Goal: Communication & Community: Answer question/provide support

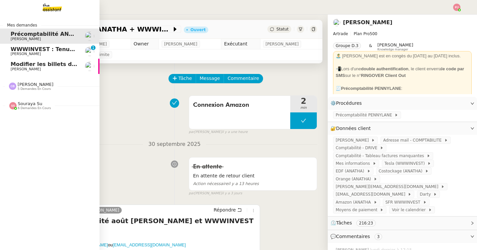
click at [13, 68] on span "Louis Fouché" at bounding box center [26, 69] width 30 height 4
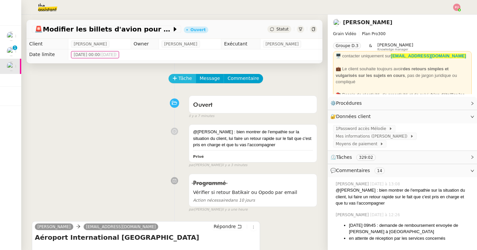
click at [181, 79] on span "Tâche" at bounding box center [185, 79] width 14 height 8
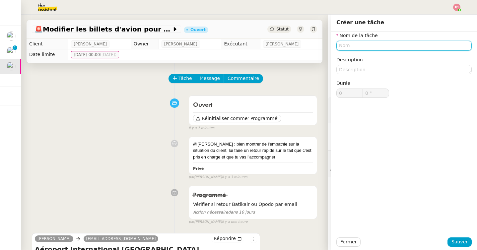
click at [353, 46] on input "text" at bounding box center [403, 46] width 135 height 10
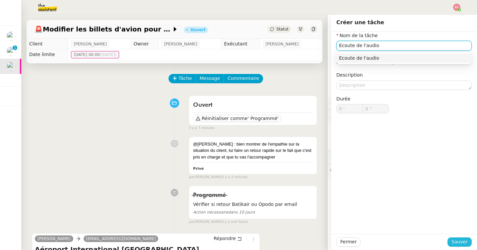
type input "Ecoute de l'audio"
click at [465, 242] on span "Sauver" at bounding box center [459, 242] width 16 height 8
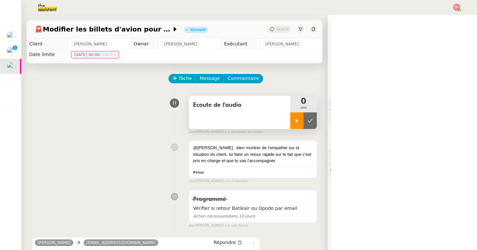
click at [299, 123] on div at bounding box center [296, 120] width 13 height 17
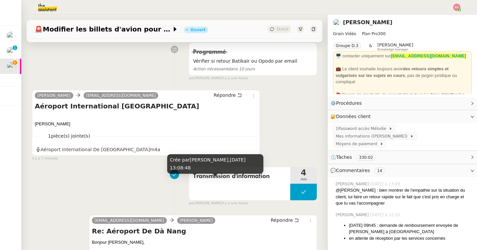
scroll to position [250, 0]
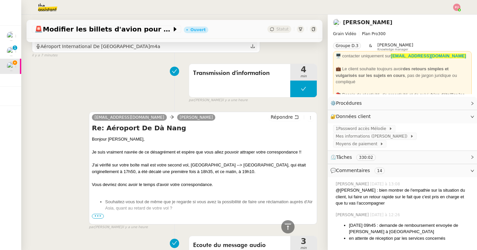
click at [151, 48] on div "Aéroport International De Kuala Lumpur.m4a" at bounding box center [146, 46] width 222 height 9
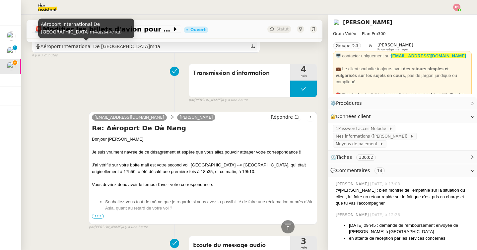
click at [131, 48] on div "Aéroport International De Kuala Lumpur.m4a" at bounding box center [98, 47] width 124 height 8
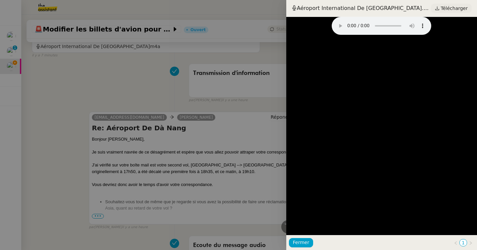
click at [447, 10] on span "Télécharger" at bounding box center [454, 8] width 27 height 9
click at [203, 103] on div at bounding box center [238, 125] width 477 height 250
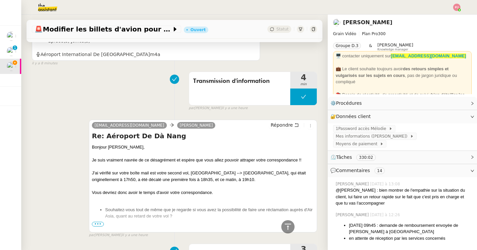
scroll to position [0, 0]
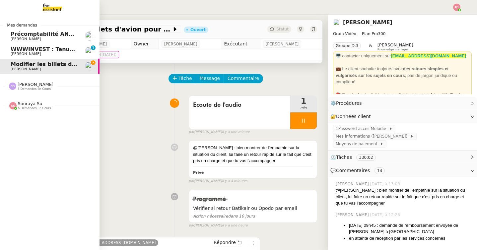
click at [17, 50] on span "WWWINVEST : Tenue comptable - Documents et justificatifs à fournir" at bounding box center [114, 49] width 207 height 6
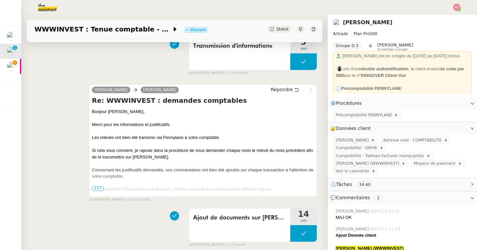
scroll to position [170, 0]
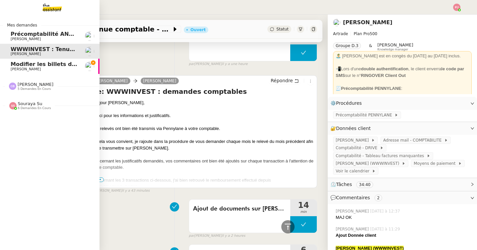
click at [19, 70] on span "Louis Fouché" at bounding box center [26, 69] width 30 height 4
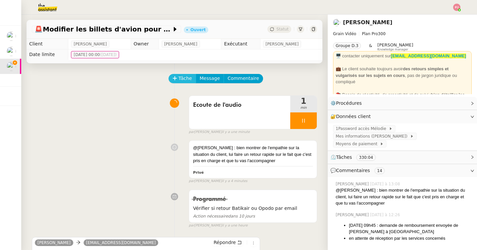
click at [183, 78] on span "Tâche" at bounding box center [185, 79] width 14 height 8
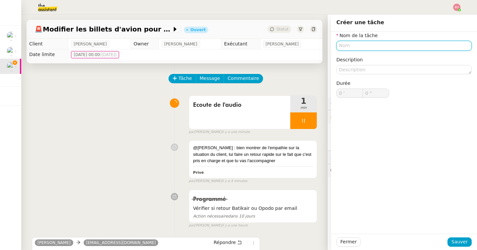
click at [352, 47] on input "text" at bounding box center [403, 46] width 135 height 10
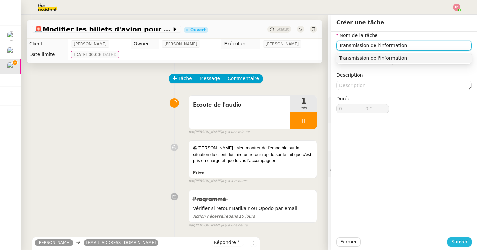
type input "Transmission de l'information"
click at [450, 240] on button "Sauver" at bounding box center [459, 241] width 24 height 9
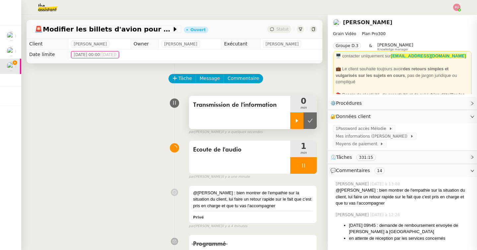
click at [297, 117] on div at bounding box center [296, 120] width 13 height 17
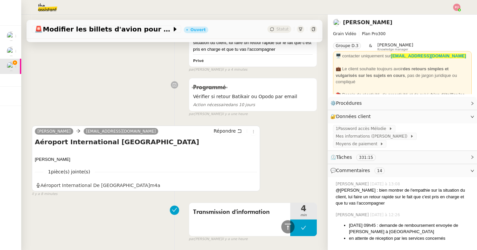
scroll to position [161, 0]
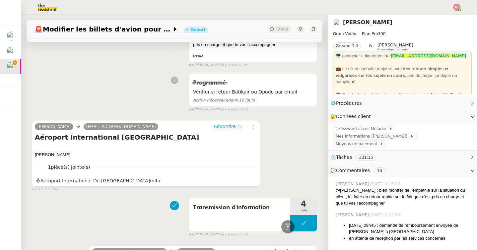
click at [228, 125] on span "Répondre" at bounding box center [225, 126] width 22 height 7
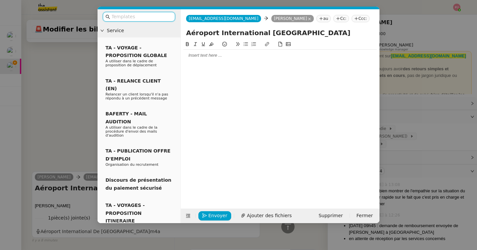
scroll to position [212, 0]
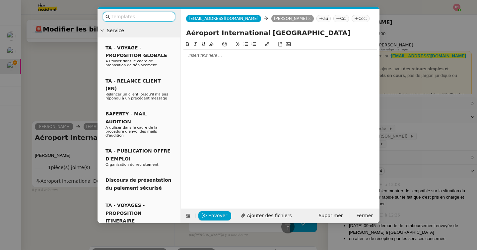
click at [232, 61] on div at bounding box center [279, 55] width 193 height 11
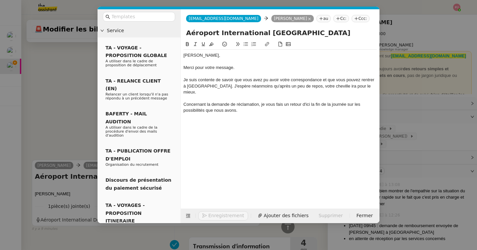
scroll to position [283, 0]
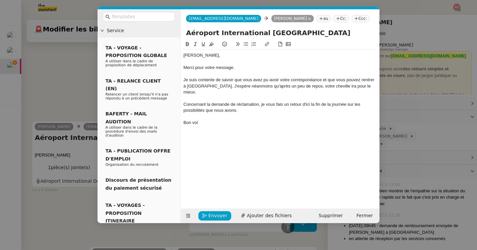
click at [185, 120] on div "Bon vol" at bounding box center [279, 123] width 193 height 6
click at [249, 120] on div "Je vous souhaite un très bon vol" at bounding box center [279, 123] width 193 height 6
click at [219, 89] on div "Je suis contente de savoir que vous avez pu avoir votre correspondance et que v…" at bounding box center [279, 86] width 193 height 18
click at [216, 217] on span "Envoyer" at bounding box center [217, 216] width 19 height 8
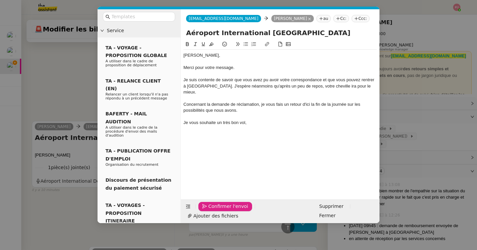
click at [216, 210] on span "Confirmer l'envoi" at bounding box center [228, 207] width 40 height 8
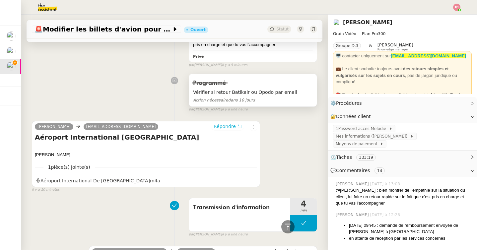
scroll to position [0, 0]
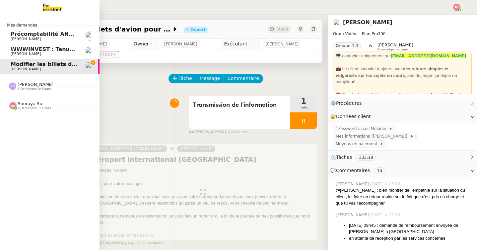
click at [36, 38] on span "[PERSON_NAME]" at bounding box center [44, 39] width 67 height 4
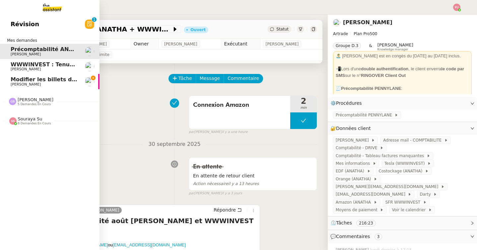
click at [19, 80] on span "Modifier les billets d'avion pour retour à Bali" at bounding box center [103, 79] width 185 height 6
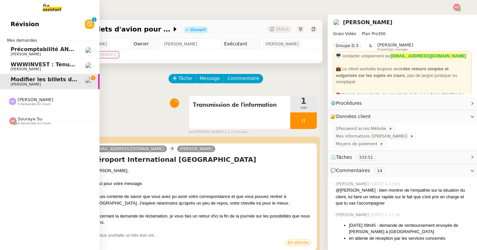
click at [15, 52] on span "Précomptabilité ANATHA + WWWINVEST - septembre 2025" at bounding box center [99, 49] width 176 height 6
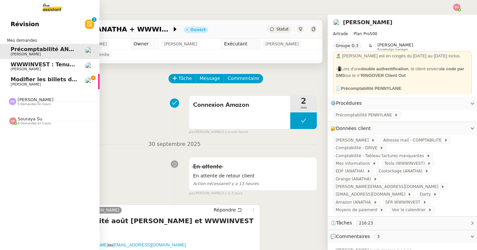
click at [8, 80] on link "Modifier les billets d'avion pour retour à Bali Louis Fouché" at bounding box center [49, 81] width 99 height 15
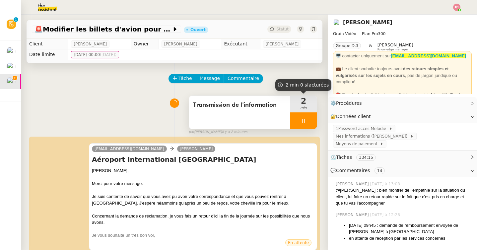
click at [306, 116] on div at bounding box center [303, 120] width 27 height 17
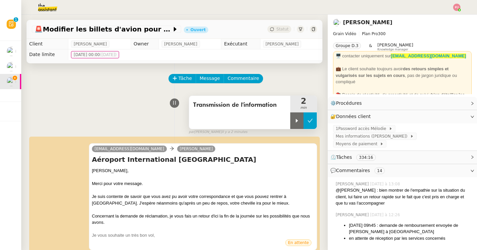
click at [310, 117] on button at bounding box center [309, 120] width 13 height 17
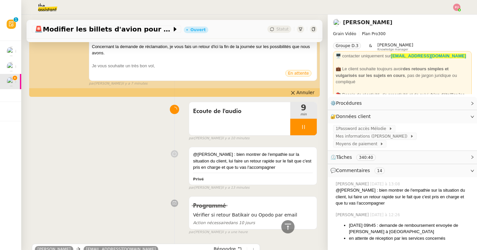
scroll to position [108, 0]
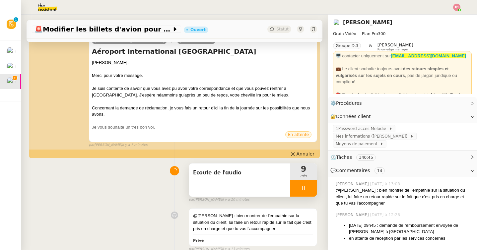
click at [294, 187] on div at bounding box center [303, 188] width 27 height 17
click at [307, 187] on button at bounding box center [309, 188] width 13 height 17
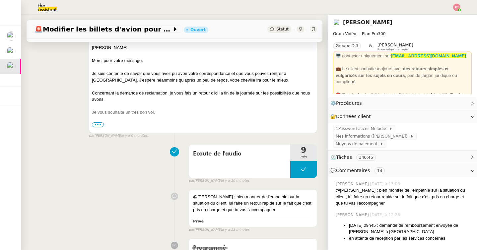
scroll to position [0, 0]
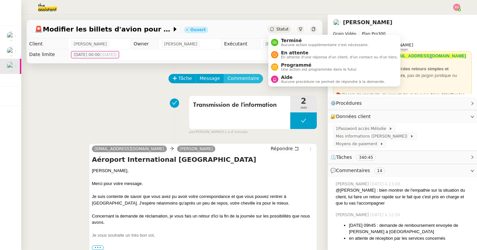
click at [246, 79] on span "Commentaire" at bounding box center [244, 79] width 32 height 8
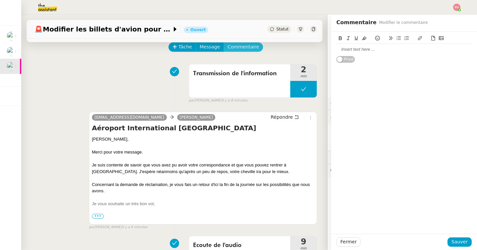
scroll to position [42, 0]
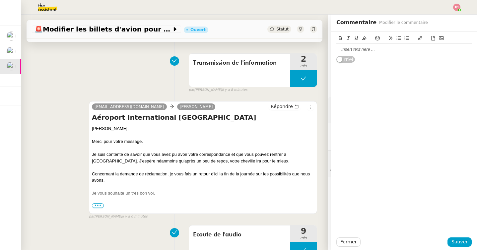
click at [357, 48] on div at bounding box center [403, 49] width 135 height 6
drag, startPoint x: 395, startPoint y: 51, endPoint x: 427, endPoint y: 50, distance: 31.9
click at [427, 50] on div "Merci de remettre le compteur Ecoute de l'audio à 2min" at bounding box center [403, 49] width 135 height 6
click at [340, 37] on icon at bounding box center [340, 38] width 5 height 5
click at [463, 239] on span "Sauver" at bounding box center [459, 242] width 16 height 8
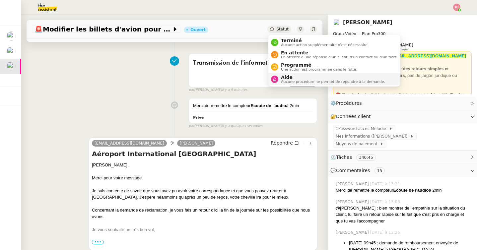
click at [292, 79] on span "Aide" at bounding box center [333, 77] width 104 height 5
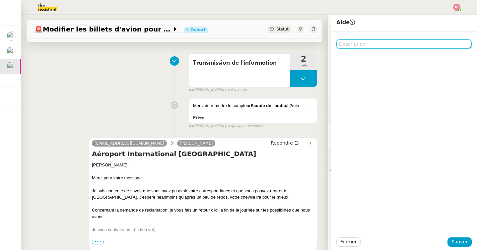
click at [368, 44] on textarea at bounding box center [403, 43] width 135 height 9
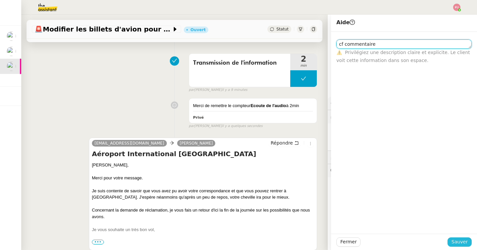
type textarea "cf commentaire"
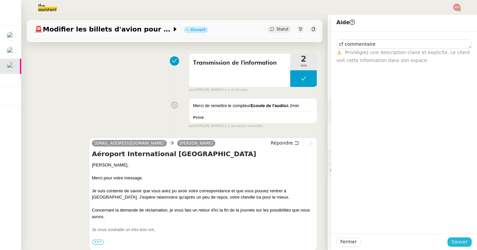
click at [458, 243] on span "Sauver" at bounding box center [459, 242] width 16 height 8
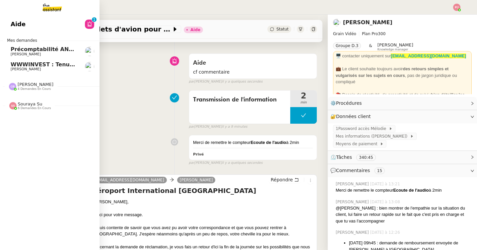
click at [15, 60] on link "WWWINVEST : Tenue comptable - Documents et justificatifs à fournir Paul WEIBEL" at bounding box center [49, 66] width 99 height 15
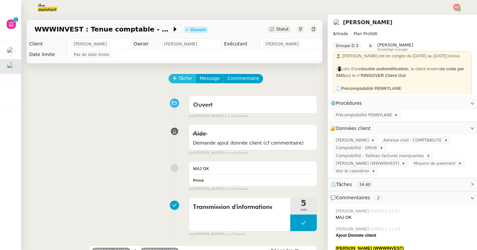
click at [183, 79] on span "Tâche" at bounding box center [185, 79] width 14 height 8
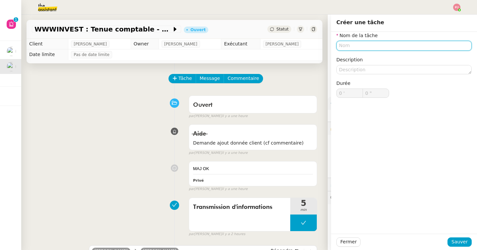
click at [383, 45] on input "text" at bounding box center [403, 46] width 135 height 10
type input "T"
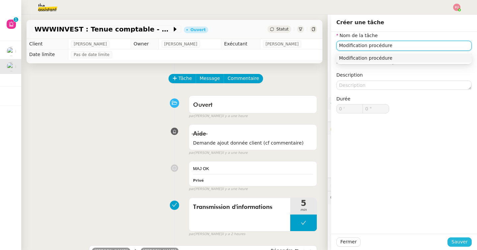
type input "Modification procédure"
click at [459, 243] on span "Sauver" at bounding box center [459, 242] width 16 height 8
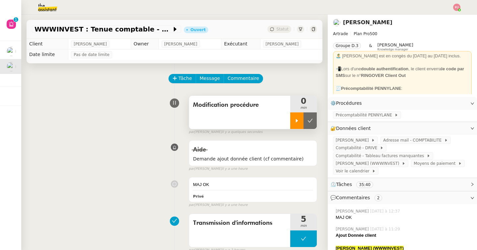
click at [294, 120] on div at bounding box center [296, 120] width 13 height 17
click at [353, 116] on span "Précomptabilité PENNYLANE" at bounding box center [365, 115] width 59 height 7
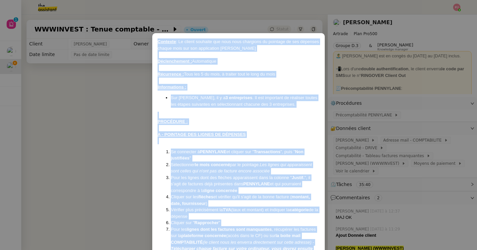
drag, startPoint x: 246, startPoint y: 224, endPoint x: 154, endPoint y: 44, distance: 201.6
copy div "Contexte : Le client souhaite que nous nous chargions du pointage de ses dépens…"
click at [130, 130] on nz-modal-container "Contexte : Le client souhaite que nous nous chargions du pointage de ses dépens…" at bounding box center [238, 125] width 477 height 250
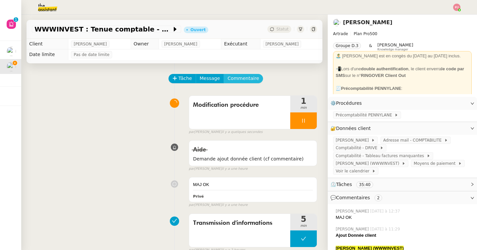
click at [236, 80] on span "Commentaire" at bounding box center [244, 79] width 32 height 8
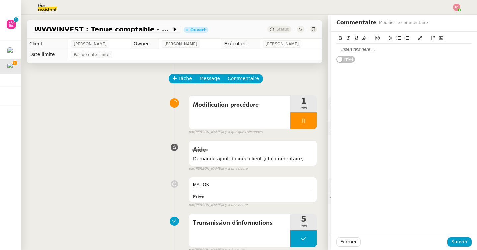
click at [380, 51] on div at bounding box center [403, 49] width 135 height 6
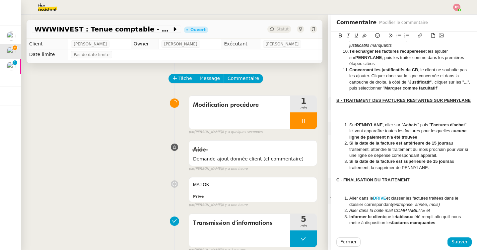
scroll to position [276, 0]
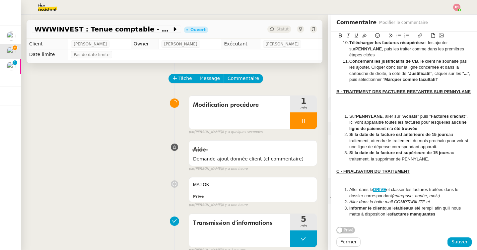
click at [394, 164] on div at bounding box center [403, 165] width 135 height 6
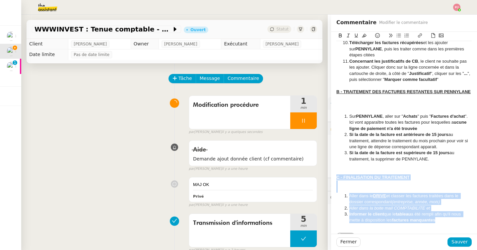
drag, startPoint x: 441, startPoint y: 222, endPoint x: 324, endPoint y: 176, distance: 126.3
click at [324, 176] on app-ticket "WWWINVEST : Tenue comptable - Documents et justificatifs à fournir Ouvert Statu…" at bounding box center [249, 132] width 456 height 235
copy div "C - FINALISATION DU TRAITEMENT Aller dans le DRIVE et classer les factures trai…"
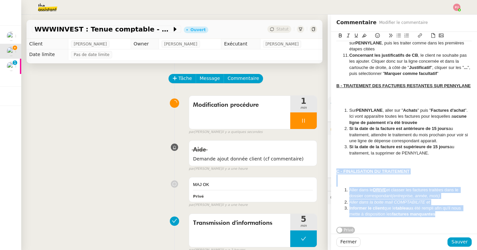
click at [439, 216] on li "Informer le client que le tableau a été rempli afin qu'il nous mette à disposit…" at bounding box center [407, 211] width 129 height 12
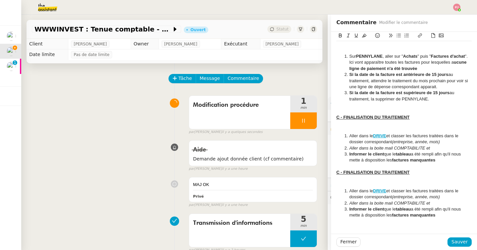
scroll to position [343, 0]
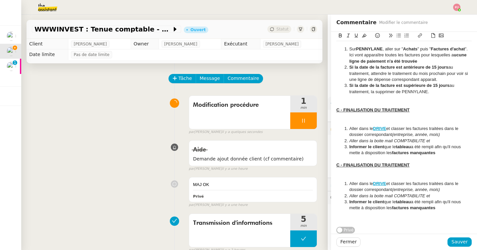
click at [368, 177] on div at bounding box center [403, 177] width 135 height 6
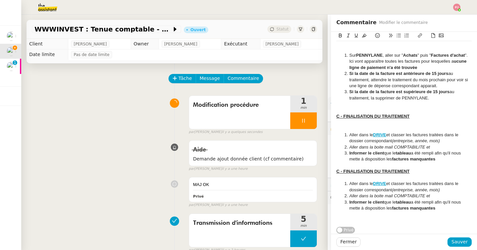
click at [349, 128] on div at bounding box center [403, 129] width 135 height 6
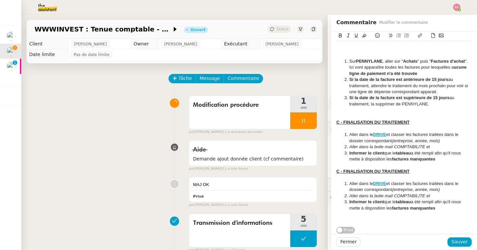
scroll to position [331, 0]
click at [339, 170] on u "C - FINALISATION DU TRAITEMENT" at bounding box center [372, 171] width 73 height 5
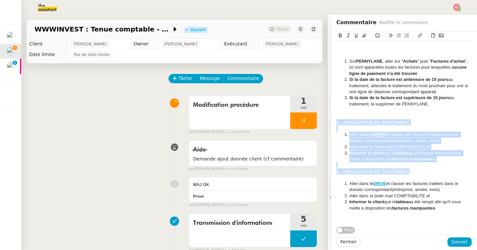
drag, startPoint x: 412, startPoint y: 172, endPoint x: 318, endPoint y: 124, distance: 105.3
click at [318, 124] on app-ticket "WWWINVEST : Tenue comptable - Documents et justificatifs à fournir Ouvert Statu…" at bounding box center [249, 132] width 456 height 235
click at [364, 35] on icon at bounding box center [364, 36] width 5 height 4
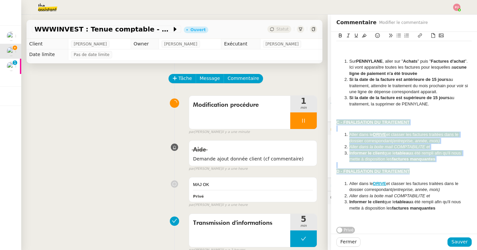
click at [399, 132] on span "et classer les factures traitées dans le dossier correspondant" at bounding box center [404, 137] width 110 height 11
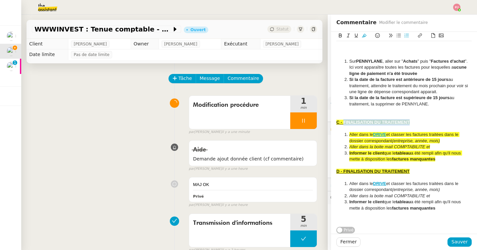
drag, startPoint x: 414, startPoint y: 122, endPoint x: 344, endPoint y: 123, distance: 70.0
click at [344, 123] on div "C - FINALISATION DU TRAITEMENT" at bounding box center [403, 122] width 135 height 6
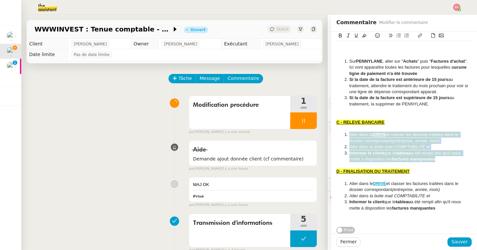
drag, startPoint x: 443, startPoint y: 160, endPoint x: 349, endPoint y: 132, distance: 98.0
click at [349, 132] on ol "Aller dans le DRIVE et classer les factures traitées dans le dossier correspond…" at bounding box center [403, 147] width 135 height 31
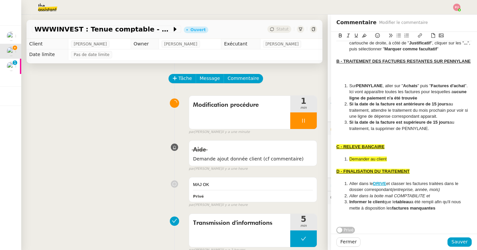
click at [384, 146] on u "C - RELEVE BANCAIRE" at bounding box center [360, 146] width 48 height 5
click at [401, 158] on li "Demander au client" at bounding box center [407, 159] width 129 height 6
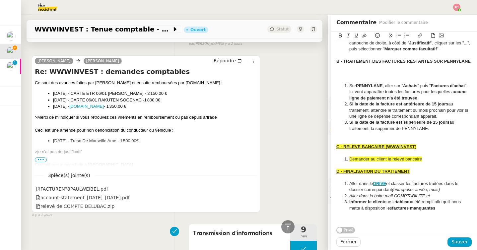
scroll to position [671, 0]
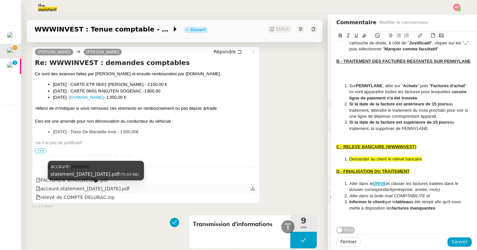
click at [130, 189] on div "account-statement_01-Mar-2025_30-Sep-2025.pdf" at bounding box center [83, 189] width 94 height 8
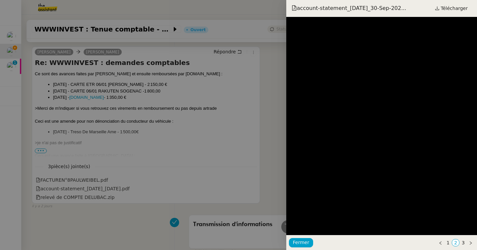
click at [275, 110] on div at bounding box center [238, 125] width 477 height 250
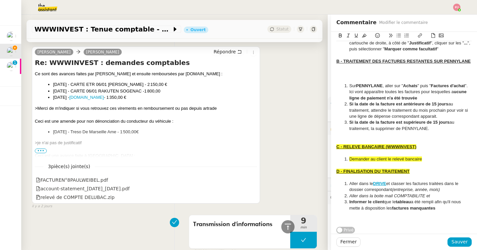
click at [430, 159] on li "Demander au client le relevé bancaire" at bounding box center [407, 159] width 129 height 6
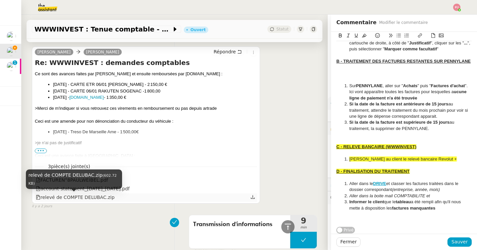
click at [100, 196] on div "relevé de COMPTE DELUBAC.zip" at bounding box center [75, 198] width 79 height 8
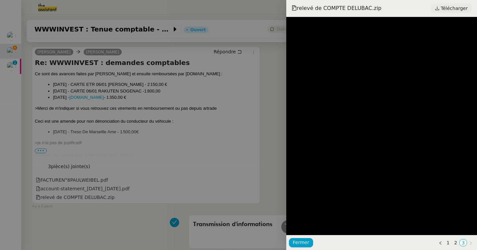
click at [454, 7] on span "Télécharger" at bounding box center [454, 8] width 27 height 9
click at [224, 105] on div at bounding box center [238, 125] width 477 height 250
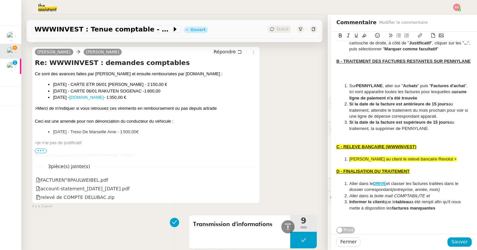
click at [448, 160] on li "Demander au client le relevé bancaire Revolut +" at bounding box center [407, 159] width 129 height 6
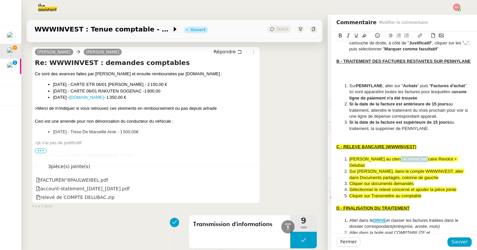
drag, startPoint x: 392, startPoint y: 159, endPoint x: 422, endPoint y: 158, distance: 29.8
click at [422, 158] on span "Demander au client le relevé bancaire Revolut + Delubac" at bounding box center [403, 162] width 109 height 11
click at [340, 38] on icon at bounding box center [340, 35] width 5 height 5
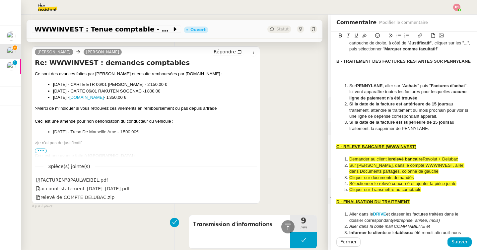
click at [426, 159] on span "Revolut + Delubac" at bounding box center [440, 159] width 35 height 5
click at [461, 159] on li "Demander au client le relevé bancaire Revolut + Delubac" at bounding box center [407, 159] width 129 height 6
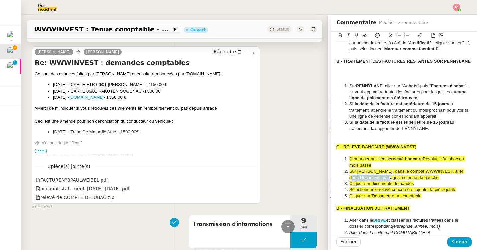
drag, startPoint x: 350, startPoint y: 179, endPoint x: 389, endPoint y: 177, distance: 39.2
click at [389, 177] on span "Sur Pennylane, dans le compte WWWINVEST, aller dans Documents partagés, colonne…" at bounding box center [406, 174] width 115 height 11
click at [340, 37] on icon at bounding box center [340, 35] width 3 height 4
drag, startPoint x: 371, startPoint y: 184, endPoint x: 416, endPoint y: 186, distance: 45.2
click at [416, 186] on ol "Demander au client le relevé bancaire Revolut + Delubac du mois passé Sur Penny…" at bounding box center [403, 177] width 135 height 43
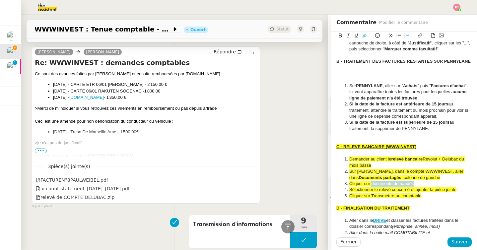
click at [339, 33] on icon at bounding box center [340, 35] width 5 height 5
drag, startPoint x: 371, startPoint y: 195, endPoint x: 422, endPoint y: 195, distance: 51.1
click at [422, 195] on li "Cliquer sur Transmettre au comptable" at bounding box center [407, 196] width 129 height 6
click at [339, 37] on icon at bounding box center [340, 35] width 3 height 4
drag, startPoint x: 416, startPoint y: 189, endPoint x: 465, endPoint y: 188, distance: 48.8
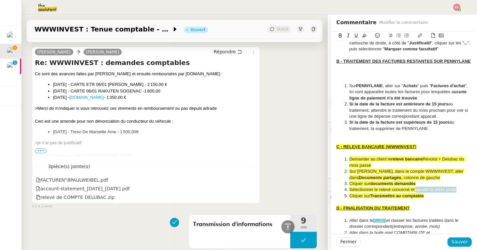
click at [465, 188] on li "Sélectionner le relevé concerné et ajouter la pièce jointe" at bounding box center [407, 190] width 129 height 6
click at [343, 33] on button at bounding box center [340, 36] width 8 height 8
click at [393, 147] on u "C - RELEVE BANCAIRE (WWWINVEST)" at bounding box center [376, 146] width 80 height 5
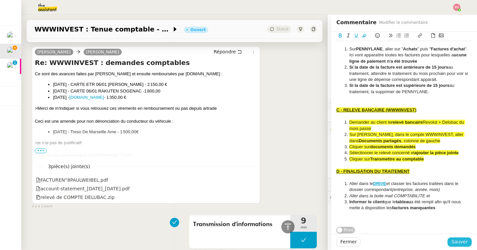
click at [459, 241] on span "Sauver" at bounding box center [459, 242] width 16 height 8
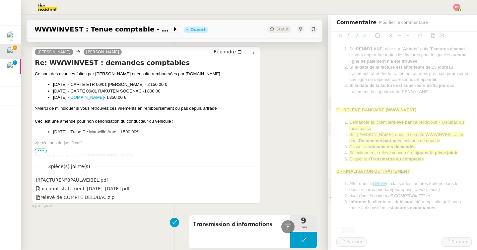
scroll to position [1339, 0]
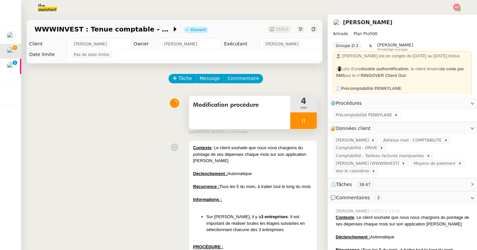
click at [302, 120] on icon at bounding box center [303, 121] width 2 height 4
click at [312, 120] on icon at bounding box center [309, 120] width 5 height 5
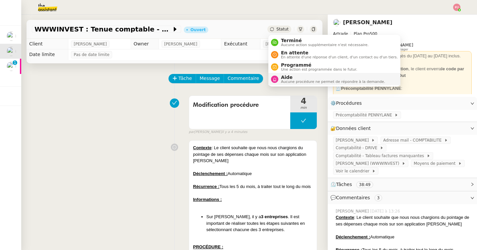
click at [289, 82] on span "Aucune procédure ne permet de répondre à la demande." at bounding box center [333, 82] width 104 height 4
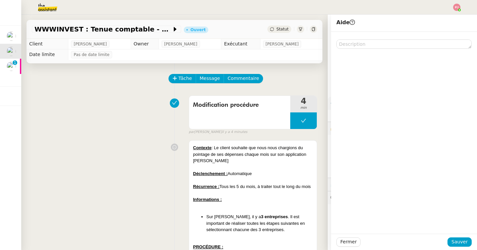
click at [304, 74] on div "Tâche Message Commentaire" at bounding box center [243, 82] width 148 height 16
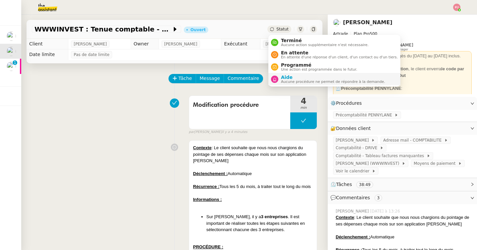
click at [290, 80] on span "Aucune procédure ne permet de répondre à la demande." at bounding box center [333, 82] width 104 height 4
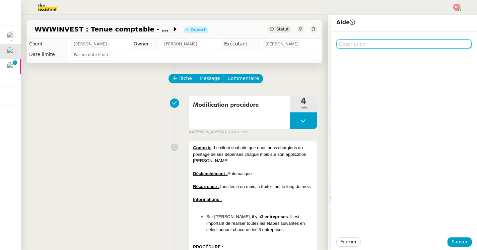
click at [362, 40] on textarea at bounding box center [403, 43] width 135 height 9
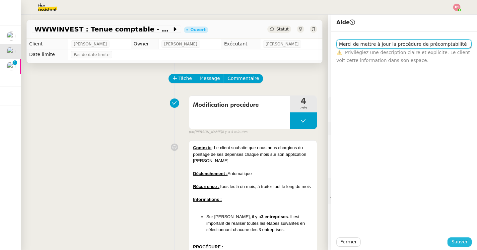
type textarea "Merci de mettre à jour la procédure de précomptabilité"
click at [459, 239] on span "Sauver" at bounding box center [459, 242] width 16 height 8
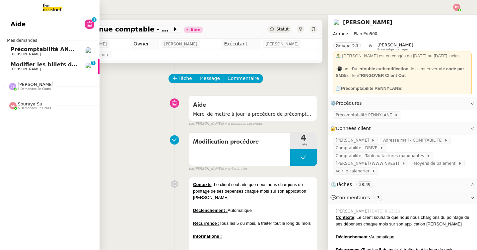
click at [16, 63] on span "Modifier les billets d'avion pour retour à Bali" at bounding box center [103, 64] width 185 height 6
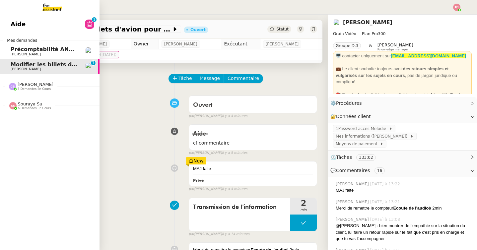
click at [13, 50] on span "Précomptabilité ANATHA + WWWINVEST - septembre 2025" at bounding box center [99, 49] width 176 height 6
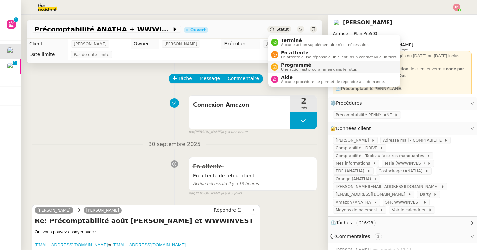
click at [295, 66] on span "Programmé" at bounding box center [319, 64] width 76 height 5
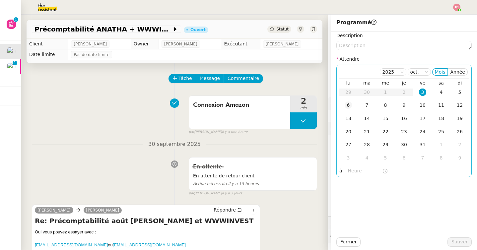
click at [349, 104] on div "6" at bounding box center [348, 104] width 7 height 7
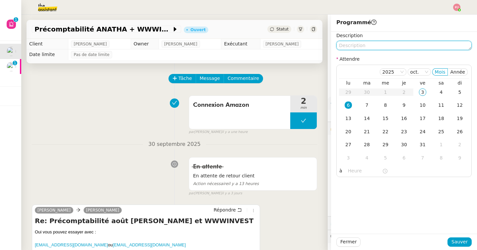
click at [363, 42] on textarea at bounding box center [403, 45] width 135 height 9
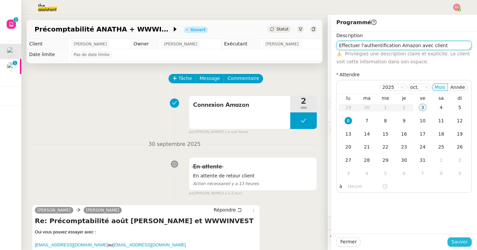
type textarea "Effectuer l'authentification Amazon avec client"
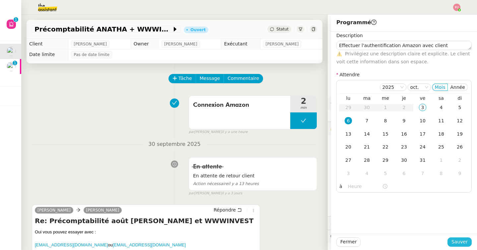
click at [457, 240] on span "Sauver" at bounding box center [459, 242] width 16 height 8
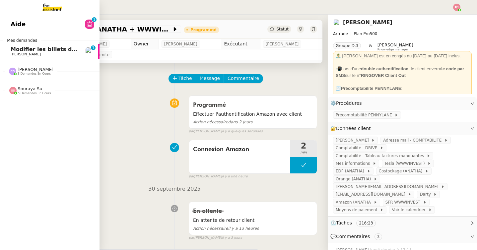
click at [34, 53] on span "Louis Fouché" at bounding box center [44, 54] width 67 height 4
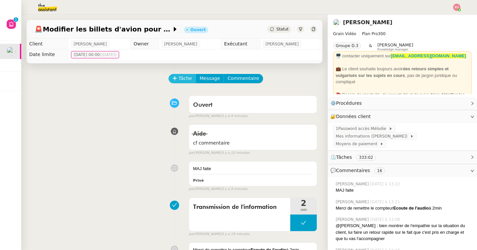
click at [182, 77] on span "Tâche" at bounding box center [185, 79] width 14 height 8
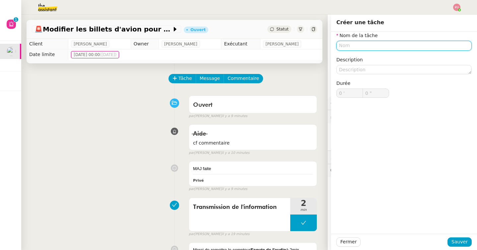
click at [349, 44] on input "text" at bounding box center [403, 46] width 135 height 10
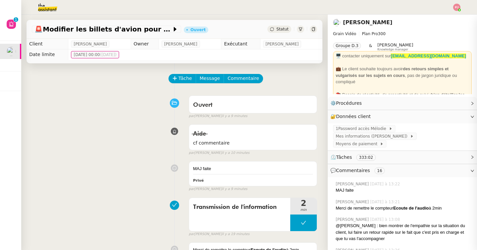
type input "Recherche possibilité de"
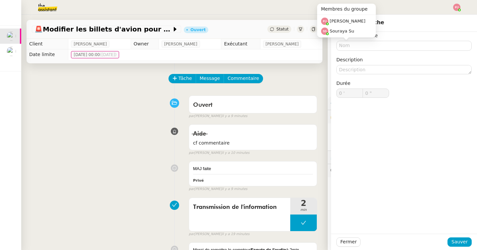
type input "0 '"
type input "0 ""
type input "0 '"
type input "0 ""
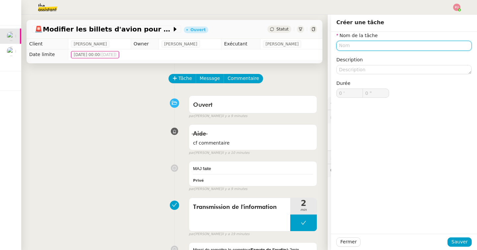
click at [363, 46] on input "text" at bounding box center [403, 46] width 135 height 10
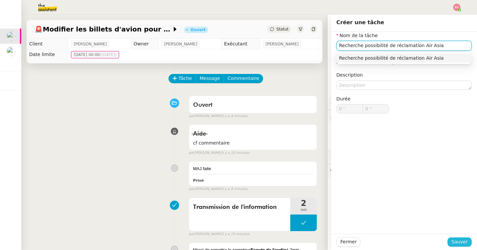
type input "Recherche possibilité de réclamation Air Asia"
click at [460, 238] on span "Sauver" at bounding box center [459, 242] width 16 height 8
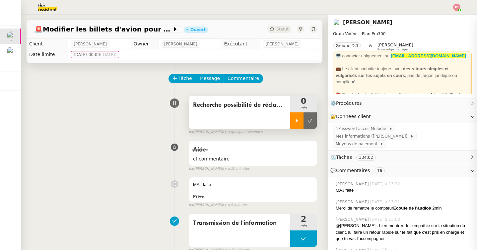
click at [293, 118] on div at bounding box center [296, 120] width 13 height 17
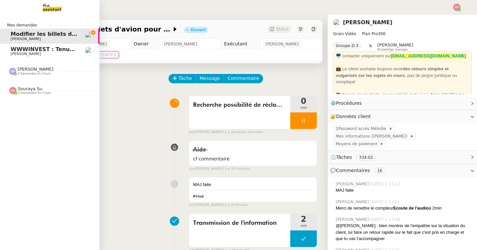
click at [13, 55] on span "[PERSON_NAME]" at bounding box center [26, 54] width 30 height 4
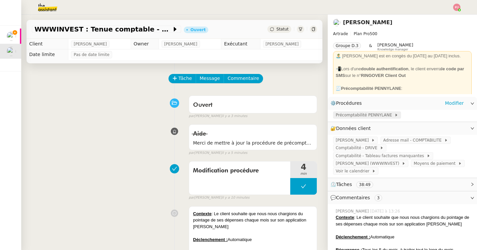
click at [359, 115] on span "Précomptabilité PENNYLANE" at bounding box center [365, 115] width 59 height 7
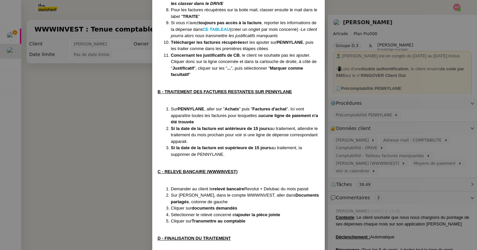
scroll to position [317, 0]
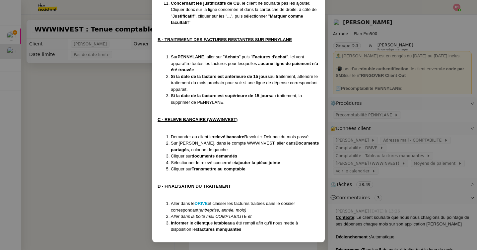
click at [92, 171] on nz-modal-container "MAJ le 03/10/2025 Contexte : Le client souhaite que nous nous chargions du poin…" at bounding box center [238, 125] width 477 height 250
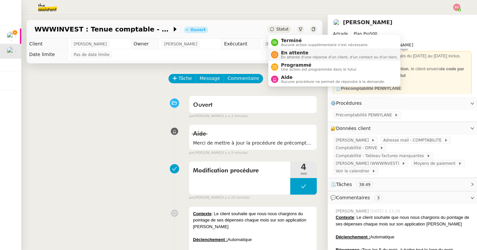
click at [296, 56] on span "En attente d'une réponse d'un client, d'un contact ou d'un tiers." at bounding box center [339, 57] width 117 height 4
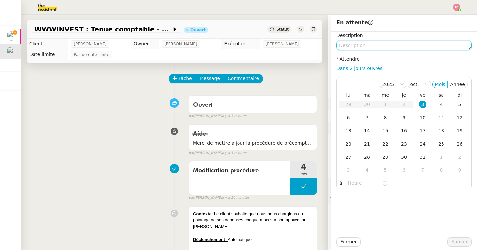
click at [364, 42] on textarea at bounding box center [403, 45] width 135 height 9
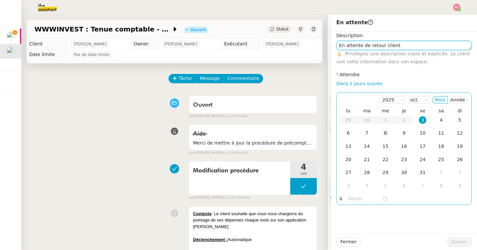
type textarea "En attente de retour client"
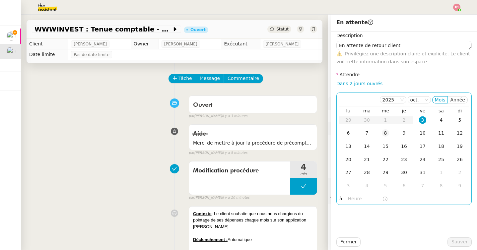
click at [384, 135] on div "8" at bounding box center [385, 132] width 7 height 7
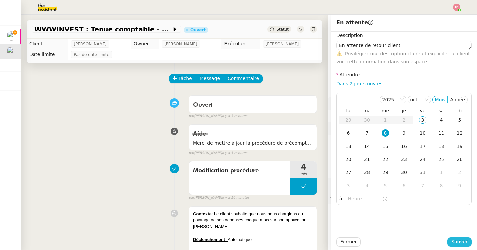
click at [456, 245] on span "Sauver" at bounding box center [459, 242] width 16 height 8
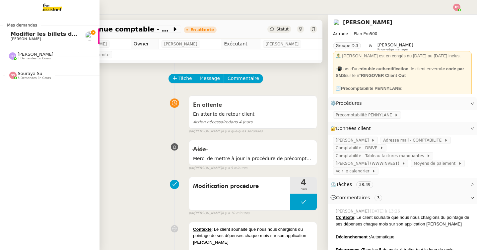
click at [10, 36] on link "Modifier les billets d'avion pour retour à Bali Louis Fouché" at bounding box center [49, 36] width 99 height 15
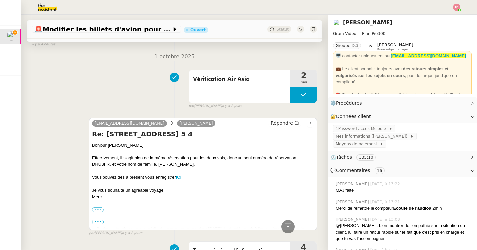
scroll to position [1075, 0]
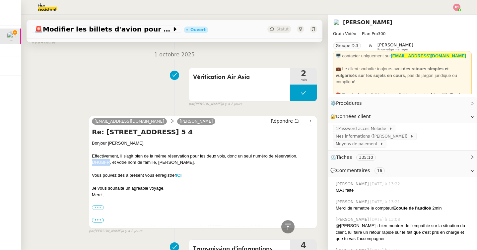
drag, startPoint x: 109, startPoint y: 164, endPoint x: 92, endPoint y: 164, distance: 17.2
click at [92, 164] on div "Effectivement, il s'agit bien de la même réservation pour les deux vols, donc u…" at bounding box center [203, 159] width 222 height 13
copy div "DHUBFR"
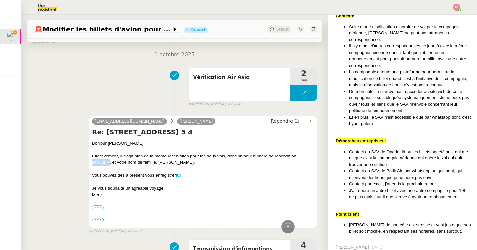
scroll to position [1008, 0]
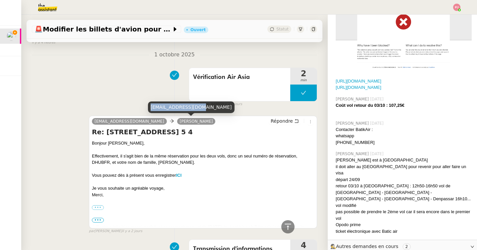
drag, startPoint x: 194, startPoint y: 105, endPoint x: 151, endPoint y: 105, distance: 43.1
click at [151, 105] on div "louis.fce@gmail.com" at bounding box center [191, 107] width 87 height 12
copy div "louis.fce@gmail.com"
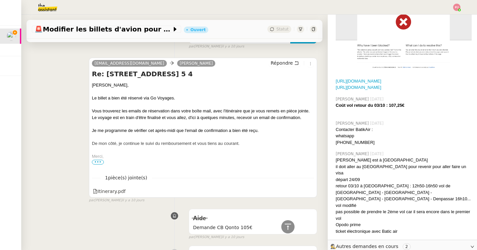
scroll to position [2746, 0]
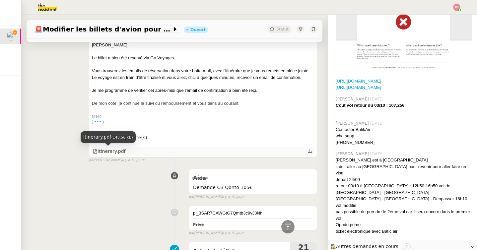
click at [115, 153] on div "Itinerary.pdf" at bounding box center [109, 152] width 33 height 8
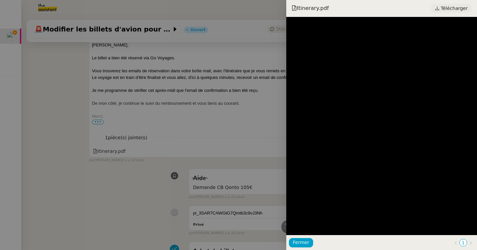
click at [449, 6] on span "Télécharger" at bounding box center [454, 8] width 27 height 9
click at [131, 118] on div at bounding box center [238, 125] width 477 height 250
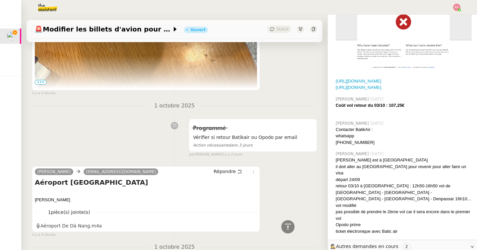
scroll to position [815, 0]
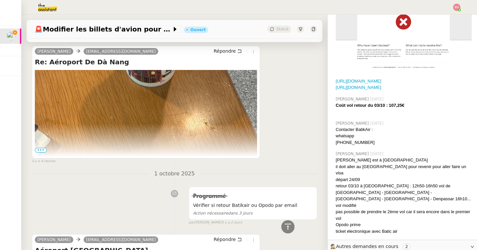
click at [40, 153] on img at bounding box center [146, 218] width 222 height 296
click at [41, 150] on span "•••" at bounding box center [41, 150] width 12 height 5
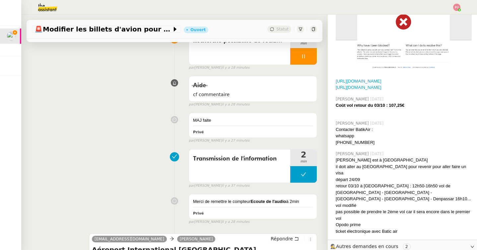
scroll to position [0, 0]
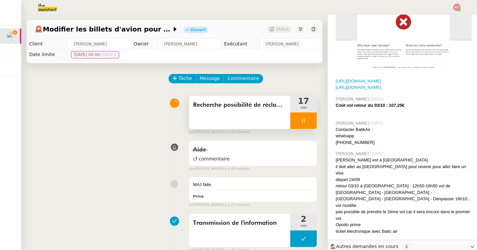
click at [272, 105] on span "Recherche possibilité de réclamation Air Asia" at bounding box center [239, 105] width 93 height 10
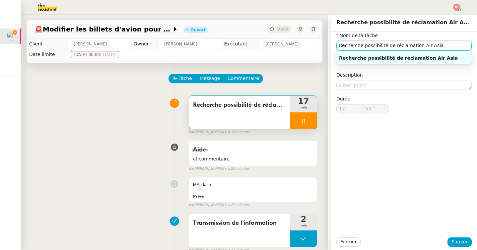
drag, startPoint x: 422, startPoint y: 45, endPoint x: 329, endPoint y: 45, distance: 92.2
click at [329, 45] on app-ticket "🚨 Modifier les billets d'avion pour retour à Bali Ouvert Statut Client Louis Fo…" at bounding box center [249, 132] width 456 height 235
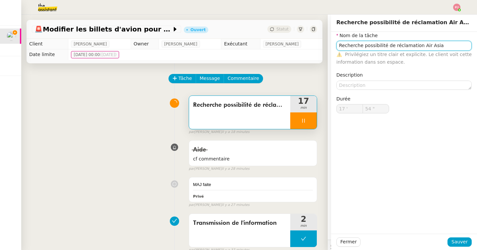
click at [409, 44] on input "Recherche possibilité de réclamation Air Asia" at bounding box center [403, 46] width 135 height 10
drag, startPoint x: 394, startPoint y: 44, endPoint x: 329, endPoint y: 46, distance: 64.7
click at [329, 46] on app-ticket "🚨 Modifier les billets d'avion pour retour à Bali Ouvert Statut Client Louis Fo…" at bounding box center [249, 132] width 456 height 235
type input "56 ""
type input "Réclamation Air Asia"
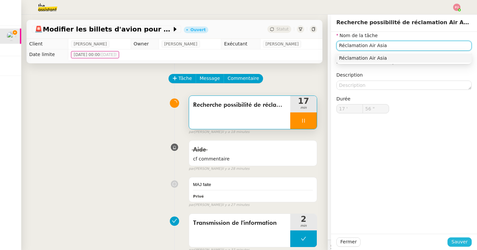
type input "57 ""
click at [460, 241] on span "Sauver" at bounding box center [459, 242] width 16 height 8
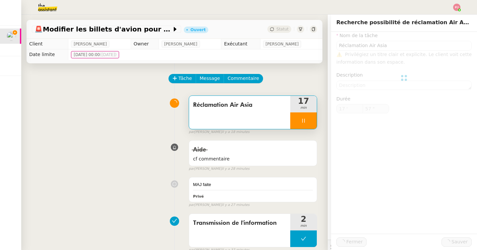
type input "Réclamation Air Asia"
type input "17 '"
type input "57 ""
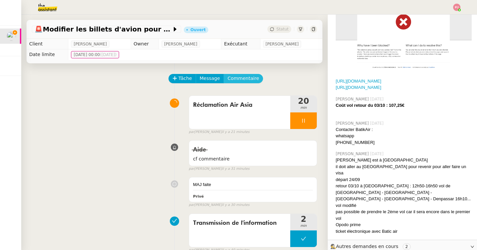
click at [240, 81] on span "Commentaire" at bounding box center [244, 79] width 32 height 8
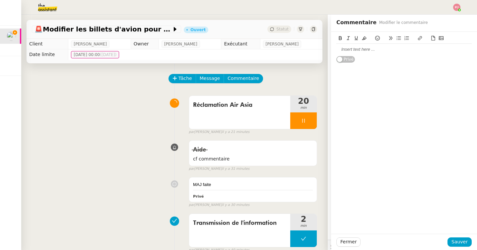
click at [365, 52] on div at bounding box center [403, 49] width 135 height 6
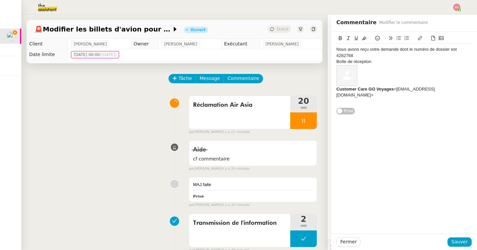
click at [337, 49] on div "Nous avons reçu votre demande dont le numéro de dossier est 4282768" at bounding box center [403, 52] width 135 height 12
drag, startPoint x: 366, startPoint y: 81, endPoint x: 333, endPoint y: 63, distance: 37.4
click at [333, 63] on div "Nous avons reçu votre demande dont le numéro de dossier est 4282768 Boîte de ré…" at bounding box center [404, 73] width 146 height 83
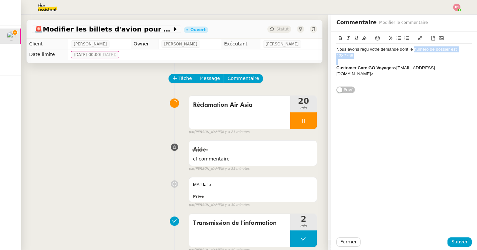
drag, startPoint x: 414, startPoint y: 51, endPoint x: 429, endPoint y: 58, distance: 16.8
click at [429, 58] on div "Nous avons reçu votre demande dont le numéro de dossier est 4282768 Customer Ca…" at bounding box center [403, 65] width 135 height 42
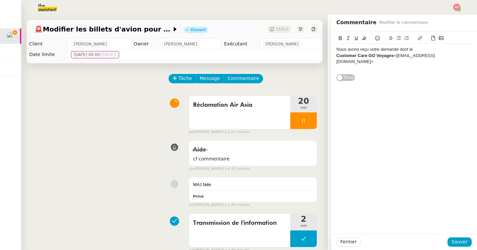
click at [398, 65] on div at bounding box center [403, 68] width 135 height 6
drag, startPoint x: 416, startPoint y: 48, endPoint x: 311, endPoint y: 48, distance: 105.1
click at [311, 48] on app-ticket "🚨 Modifier les billets d'avion pour retour à Bali Ouvert Statut Client Louis Fo…" at bounding box center [249, 132] width 456 height 235
click at [448, 56] on li "Customer Care GO Voyages <customercare@case.govoyages.com>" at bounding box center [407, 52] width 129 height 12
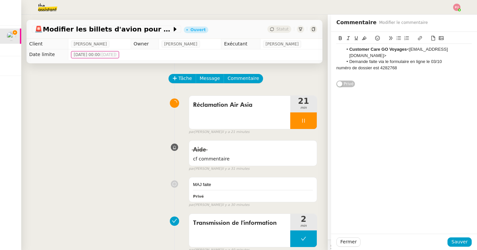
click at [336, 68] on div "numéro de dossier est 4282768" at bounding box center [403, 68] width 135 height 6
drag, startPoint x: 366, startPoint y: 55, endPoint x: 348, endPoint y: 51, distance: 18.1
click at [348, 51] on li "Customer Care GO Voyages <customercare@case.govoyages.com>" at bounding box center [407, 52] width 129 height 12
click at [362, 38] on icon at bounding box center [364, 38] width 5 height 5
click at [369, 63] on li "Demande faite via le formulaire en ligne le 03/10" at bounding box center [407, 62] width 129 height 6
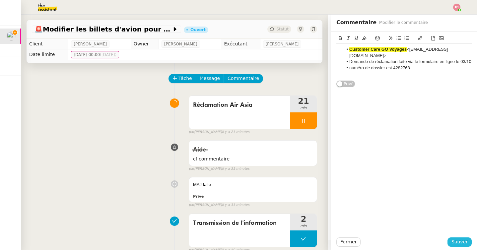
click at [460, 239] on span "Sauver" at bounding box center [459, 242] width 16 height 8
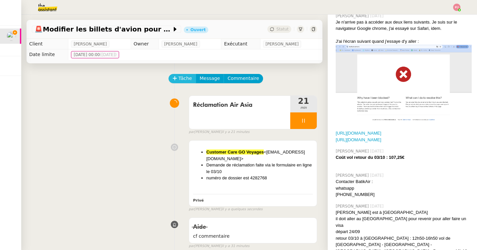
click at [185, 78] on span "Tâche" at bounding box center [185, 79] width 14 height 8
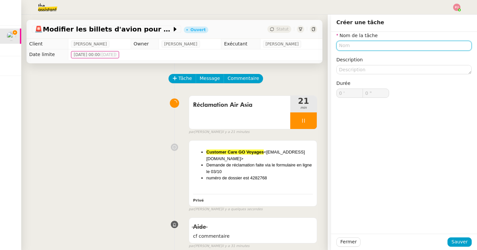
click at [370, 47] on input "text" at bounding box center [403, 46] width 135 height 10
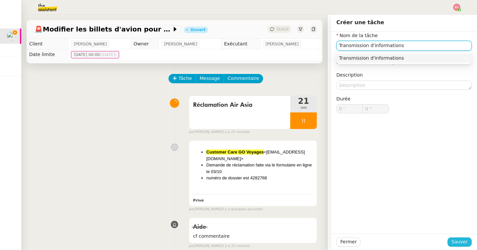
type input "Transmission d'informations"
click at [456, 244] on span "Sauver" at bounding box center [459, 242] width 16 height 8
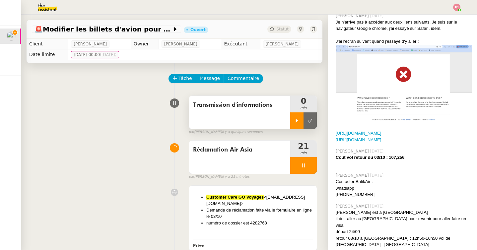
click at [300, 121] on div at bounding box center [296, 120] width 13 height 17
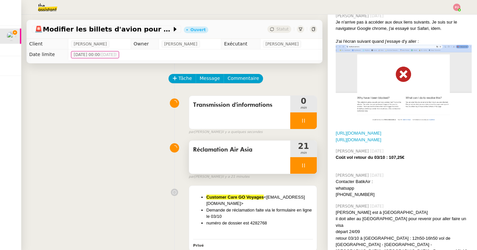
click at [301, 161] on div at bounding box center [303, 165] width 27 height 17
click at [311, 164] on icon at bounding box center [309, 165] width 5 height 5
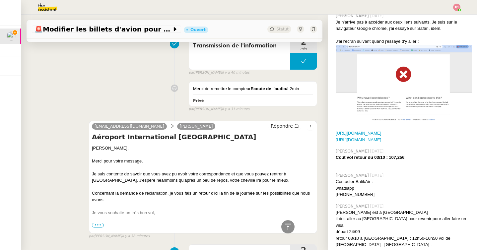
scroll to position [305, 0]
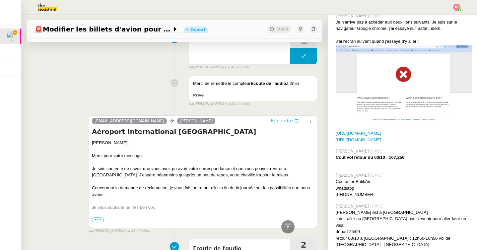
click at [284, 118] on span "Répondre" at bounding box center [282, 120] width 22 height 7
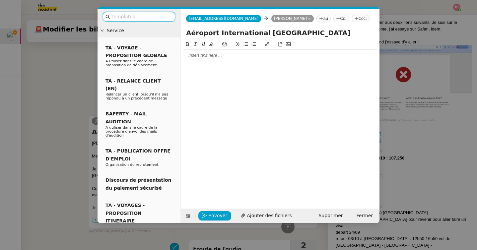
scroll to position [1020, 0]
click at [243, 59] on div at bounding box center [279, 55] width 193 height 11
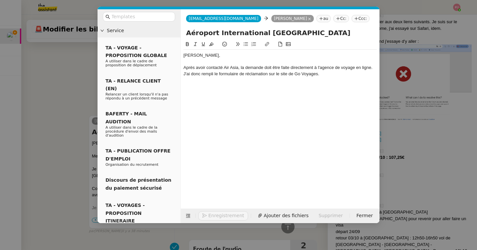
click at [72, 120] on nz-modal-container "Service TA - VOYAGE - PROPOSITION GLOBALE A utiliser dans le cadre de propositi…" at bounding box center [238, 125] width 477 height 250
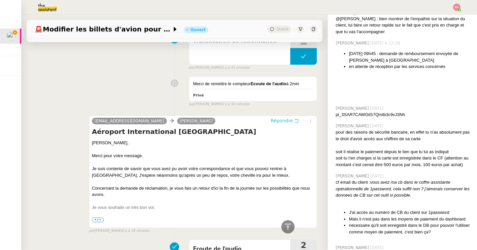
scroll to position [0, 0]
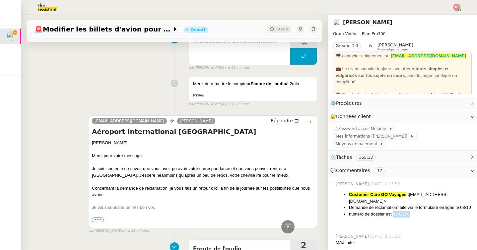
drag, startPoint x: 415, startPoint y: 208, endPoint x: 393, endPoint y: 207, distance: 22.2
click at [393, 211] on li "numéro de dossier est 4282768" at bounding box center [410, 214] width 123 height 7
copy li "4282768"
click at [255, 196] on div "Concernant la demande de réclamation, je vous fais un retour d'ici la fin de la…" at bounding box center [203, 191] width 222 height 13
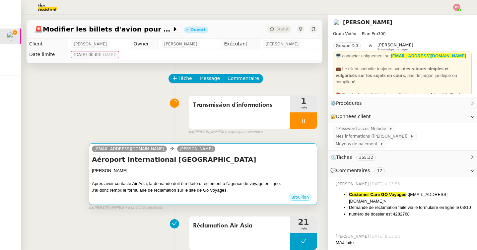
click at [256, 170] on div "Louis," at bounding box center [203, 170] width 222 height 7
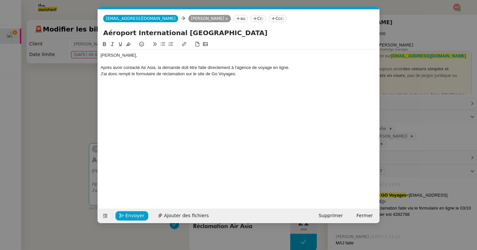
scroll to position [0, 14]
click at [259, 79] on div "Louis, Après avoir contacté Air Asia, la demande doit être faite directement à …" at bounding box center [238, 65] width 276 height 30
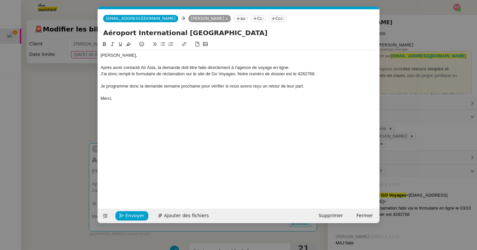
click at [181, 69] on div "Après avoir contacté Air Asia, la demande doit être faite directement à l'agenc…" at bounding box center [238, 68] width 276 height 6
click at [172, 99] on div "Merci," at bounding box center [238, 99] width 276 height 6
drag, startPoint x: 139, startPoint y: 86, endPoint x: 129, endPoint y: 86, distance: 9.9
click at [129, 86] on div "Je programme donc la demande semaine prochaine pour vérifier si nous avons reçu…" at bounding box center [238, 86] width 276 height 6
click at [154, 145] on div "Louis, Après avoir contacté Air Asia, la demande doit être faite directement à …" at bounding box center [238, 119] width 276 height 158
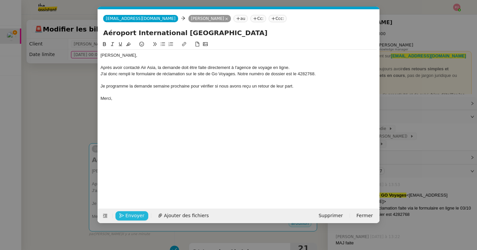
click at [139, 218] on span "Envoyer" at bounding box center [134, 216] width 19 height 8
click at [139, 218] on span "Confirmer l'envoi" at bounding box center [145, 216] width 40 height 8
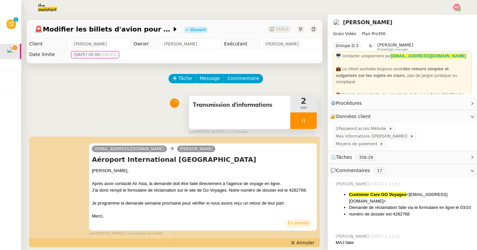
click at [304, 116] on div at bounding box center [303, 120] width 27 height 17
click at [307, 119] on icon at bounding box center [309, 120] width 5 height 5
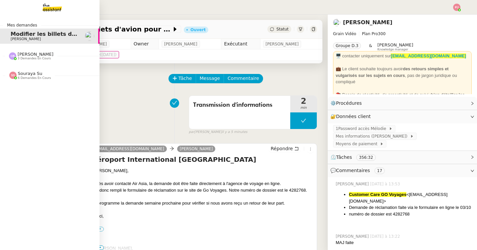
click at [30, 59] on span "3 demandes en cours" at bounding box center [34, 59] width 33 height 4
click at [32, 38] on span "Louis Fouché" at bounding box center [26, 39] width 30 height 4
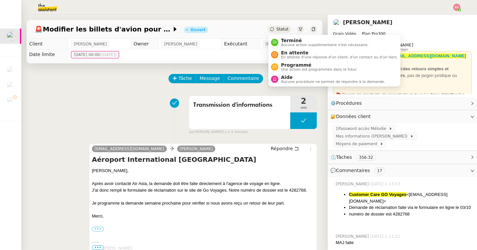
click at [280, 29] on span "Statut" at bounding box center [282, 29] width 12 height 5
click at [287, 66] on span "Programmé" at bounding box center [319, 64] width 76 height 5
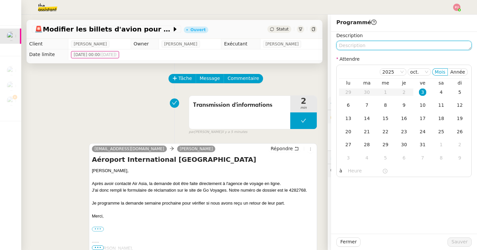
click at [356, 45] on textarea at bounding box center [403, 45] width 135 height 9
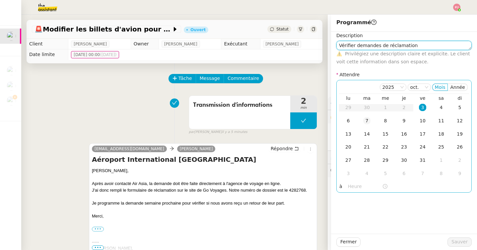
type textarea "Vérifier demandes de réclamation"
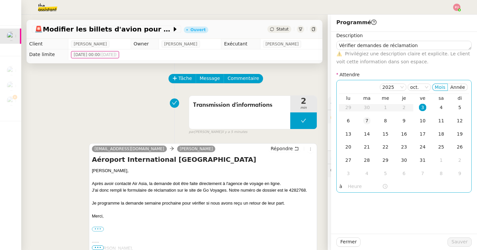
click at [363, 121] on div "7" at bounding box center [366, 120] width 7 height 7
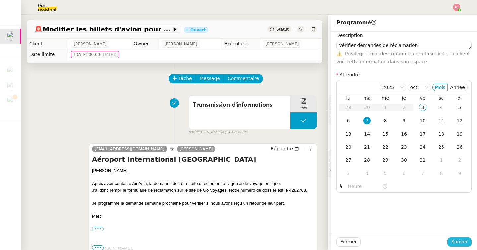
click at [460, 243] on span "Sauver" at bounding box center [459, 242] width 16 height 8
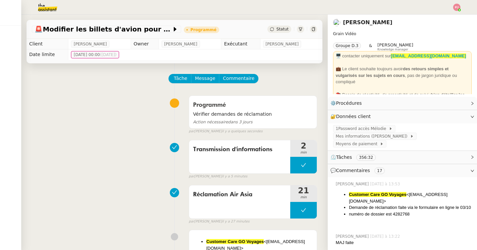
click at [48, 7] on img at bounding box center [42, 7] width 51 height 15
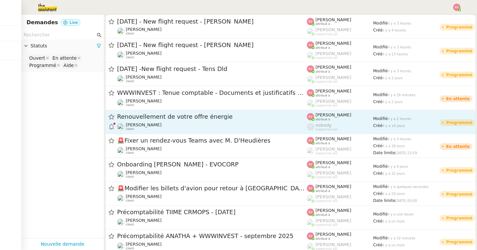
click at [175, 120] on div "Renouvellement de votre offre énergie" at bounding box center [212, 117] width 190 height 8
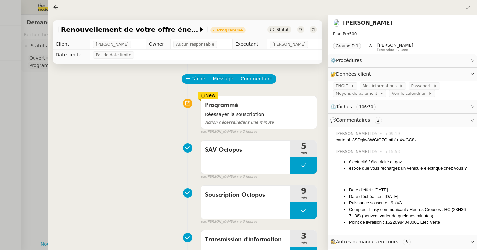
click at [16, 77] on div at bounding box center [238, 125] width 477 height 250
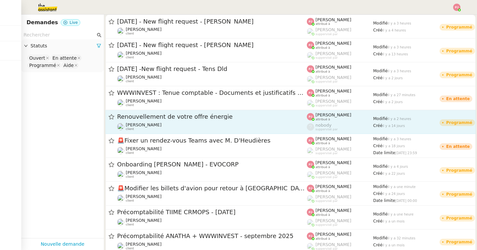
click at [164, 122] on div "Renouvellement de votre offre énergie Tina KHAMVENE client" at bounding box center [212, 122] width 190 height 18
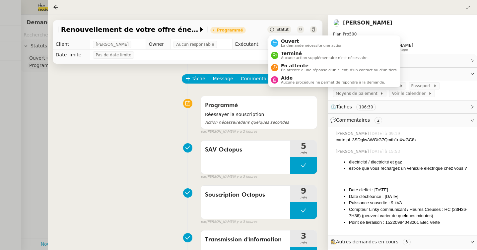
click at [279, 30] on span "Statut" at bounding box center [282, 29] width 12 height 5
click at [288, 47] on span "La demande nécessite une action" at bounding box center [312, 46] width 62 height 4
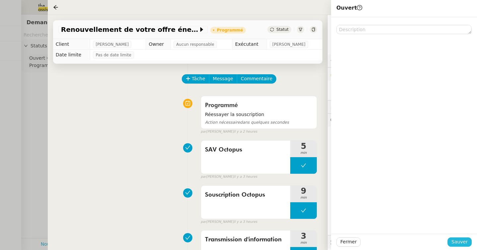
click at [464, 240] on span "Sauver" at bounding box center [459, 242] width 16 height 8
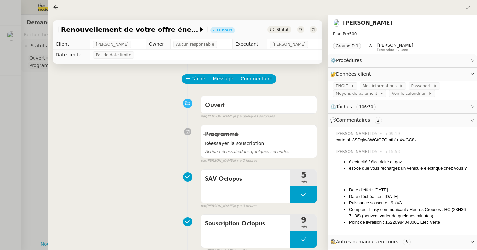
click at [36, 100] on div at bounding box center [238, 125] width 477 height 250
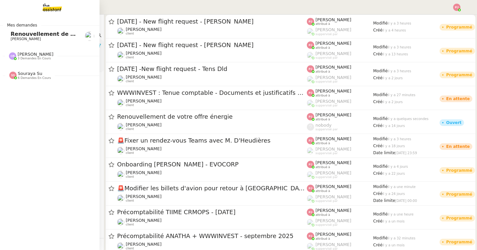
click at [16, 34] on span "Renouvellement de votre offre énergie" at bounding box center [69, 34] width 116 height 6
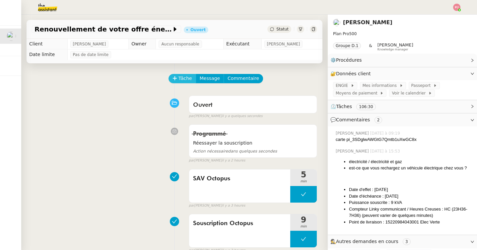
click at [182, 79] on span "Tâche" at bounding box center [185, 79] width 14 height 8
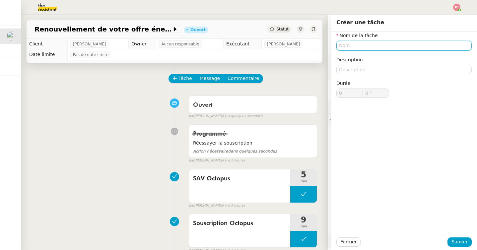
click at [364, 45] on input "text" at bounding box center [403, 46] width 135 height 10
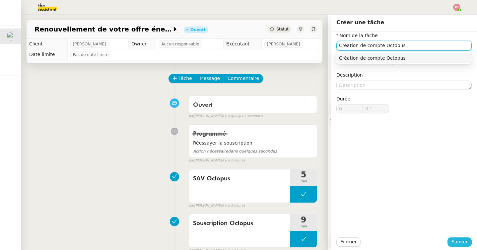
type input "Création de compte Octopus"
click at [466, 242] on span "Sauver" at bounding box center [459, 242] width 16 height 8
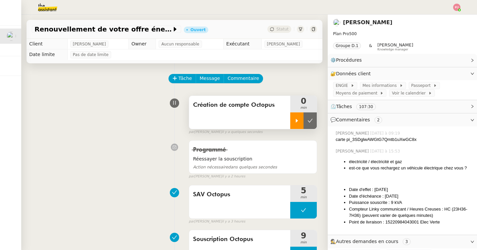
click at [298, 118] on icon at bounding box center [296, 120] width 5 height 5
click at [345, 87] on span "ENGIE" at bounding box center [343, 85] width 15 height 7
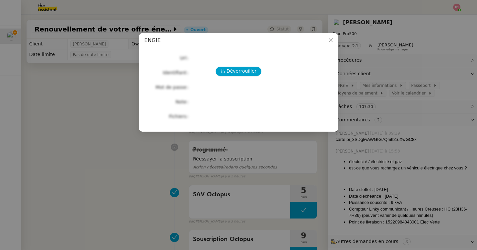
click at [249, 66] on div "Déverrouiller Url Identifiant Mot de passe Note Fichiers Upload" at bounding box center [238, 87] width 188 height 68
click at [250, 73] on span "Déverrouiller" at bounding box center [242, 71] width 30 height 8
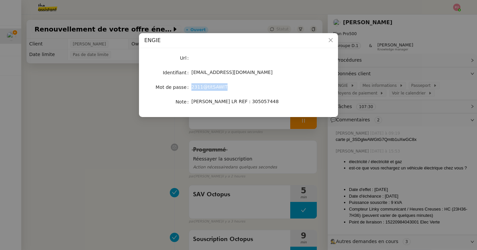
drag, startPoint x: 239, startPoint y: 85, endPoint x: 192, endPoint y: 87, distance: 46.8
click at [192, 87] on div "2311@titSAWIT" at bounding box center [246, 87] width 110 height 8
copy span "2311@titSAWIT"
drag, startPoint x: 242, startPoint y: 73, endPoint x: 190, endPoint y: 73, distance: 52.1
click at [190, 73] on nz-form-item "Identifiant atitsawit@gmail.com" at bounding box center [238, 72] width 188 height 9
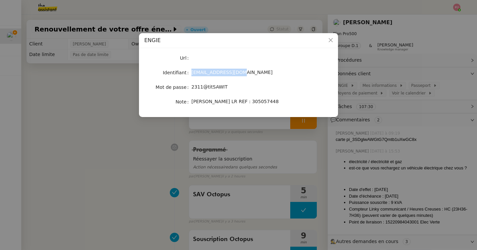
copy nz-form-item "[EMAIL_ADDRESS][DOMAIN_NAME]"
click at [244, 158] on nz-modal-container "ENGIE Url Identifiant atitsawit@gmail.com Mot de passe 2311@titSAWIT Note ENGIE…" at bounding box center [238, 125] width 477 height 250
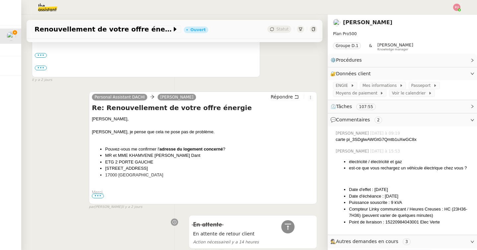
scroll to position [2174, 0]
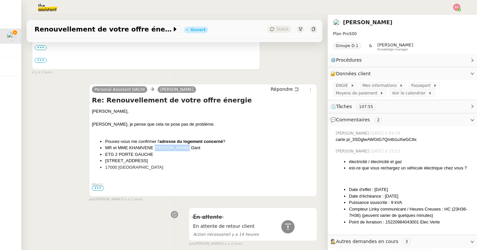
drag, startPoint x: 181, startPoint y: 148, endPoint x: 155, endPoint y: 147, distance: 26.2
click at [155, 147] on li "MR et MME KHAMVENE [PERSON_NAME] Dant" at bounding box center [209, 148] width 209 height 7
drag, startPoint x: 181, startPoint y: 149, endPoint x: 155, endPoint y: 148, distance: 26.9
click at [155, 148] on li "MR et MME KHAMVENE [PERSON_NAME] Dant" at bounding box center [209, 148] width 209 height 7
copy li "Dany Atitsawit"
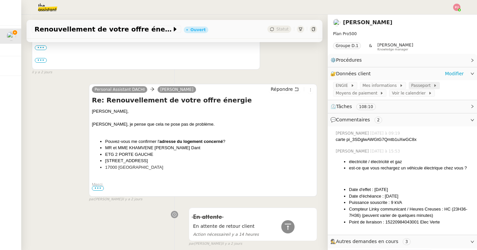
click at [418, 85] on span "Passeport" at bounding box center [422, 85] width 22 height 7
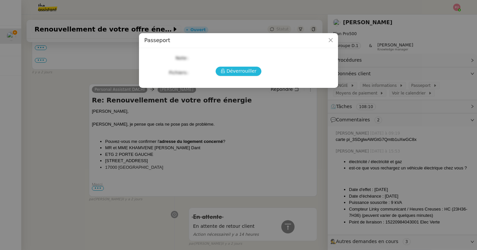
click at [253, 73] on span "Déverrouiller" at bounding box center [242, 71] width 30 height 8
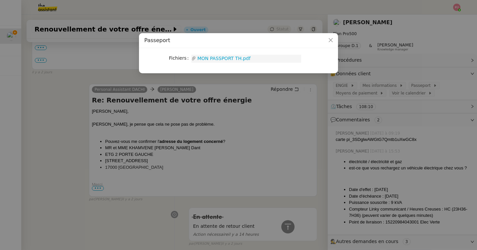
click at [241, 57] on link "MON PASSPORT TH.pdf" at bounding box center [248, 59] width 105 height 8
click at [255, 148] on nz-modal-container "Passeport Fichiers Upload MON PASSPORT TH.pdf" at bounding box center [238, 125] width 477 height 250
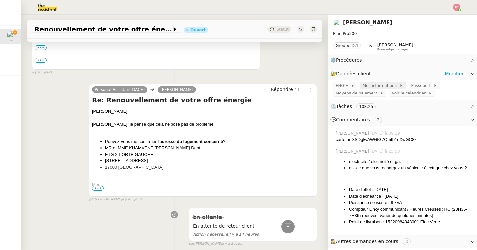
click at [374, 83] on span "Mes informations" at bounding box center [380, 85] width 37 height 7
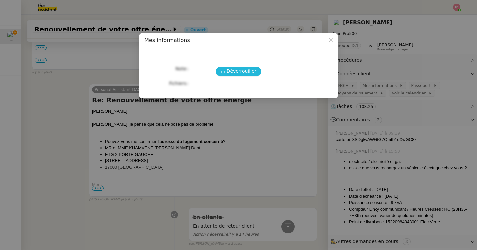
click at [250, 71] on span "Déverrouiller" at bounding box center [242, 71] width 30 height 8
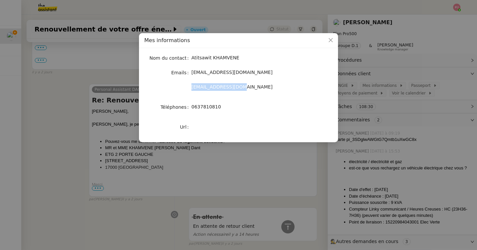
drag, startPoint x: 239, startPoint y: 87, endPoint x: 191, endPoint y: 88, distance: 48.4
click at [191, 88] on div "[EMAIL_ADDRESS][DOMAIN_NAME]" at bounding box center [246, 87] width 110 height 8
copy span "[EMAIL_ADDRESS][DOMAIN_NAME]"
drag, startPoint x: 225, startPoint y: 112, endPoint x: 193, endPoint y: 110, distance: 31.2
click at [193, 110] on div "Nom du contact Atitsawit KHAMVENE Emails contact@asianspa.fr atitsawit@gmail.co…" at bounding box center [238, 92] width 188 height 78
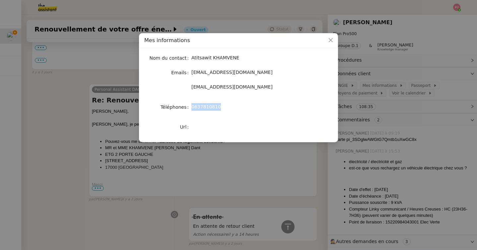
drag, startPoint x: 224, startPoint y: 108, endPoint x: 191, endPoint y: 108, distance: 33.5
click at [191, 108] on nz-form-item "Téléphones 0637810810" at bounding box center [238, 106] width 188 height 9
copy nz-form-item "Téléphones 0637810810"
click at [103, 133] on nz-modal-container "Mes informations Nom du contact Atitsawit KHAMVENE Emails contact@asianspa.fr a…" at bounding box center [238, 125] width 477 height 250
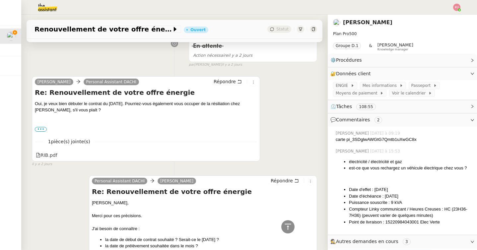
scroll to position [1355, 0]
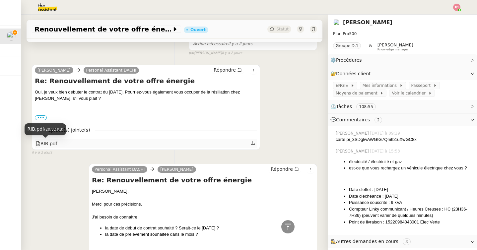
click at [39, 144] on icon at bounding box center [38, 143] width 4 height 5
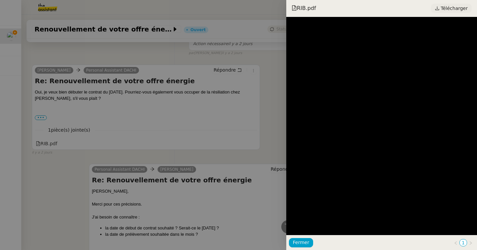
click at [458, 7] on span "Télécharger" at bounding box center [454, 8] width 27 height 9
click at [154, 166] on div at bounding box center [238, 125] width 477 height 250
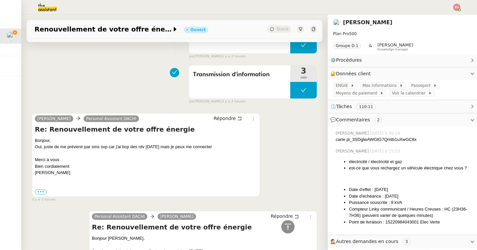
scroll to position [232, 0]
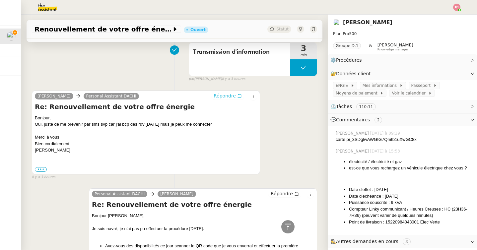
click at [227, 95] on span "Répondre" at bounding box center [225, 96] width 22 height 7
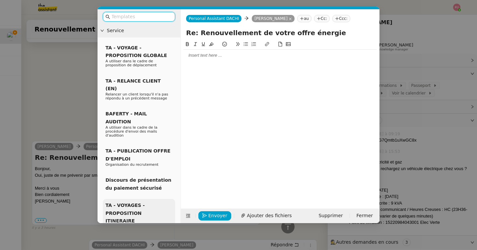
scroll to position [283, 0]
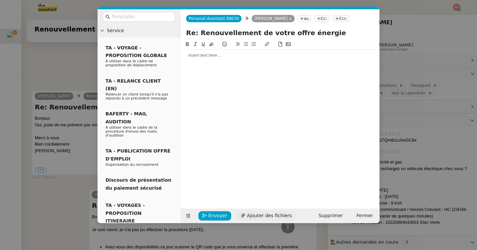
click at [247, 214] on span "Ajouter des fichiers" at bounding box center [269, 216] width 45 height 8
click at [62, 68] on nz-modal-container "Service TA - VOYAGE - PROPOSITION GLOBALE A utiliser dans le cadre de propositi…" at bounding box center [238, 125] width 477 height 250
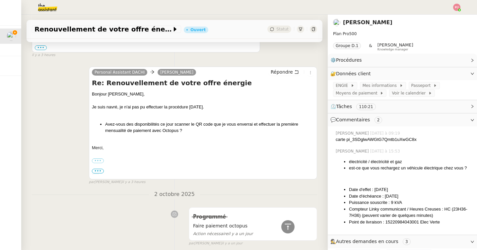
scroll to position [435, 0]
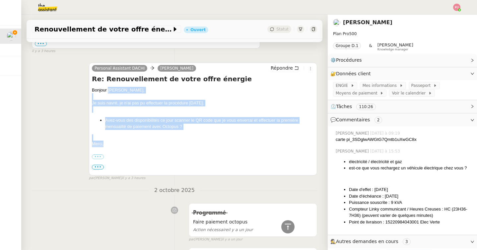
drag, startPoint x: 108, startPoint y: 91, endPoint x: 112, endPoint y: 145, distance: 53.9
click at [112, 145] on div "Bonjour Tina, Je suis navré, je n'ai pas pu effectuer la procédure hier. Avez-v…" at bounding box center [203, 156] width 222 height 138
copy div "Tina, Je suis navré, je n'ai pas pu effectuer la procédure hier. Avez-vous des …"
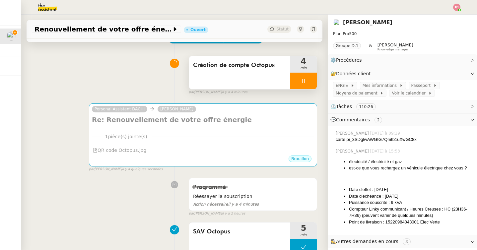
scroll to position [0, 0]
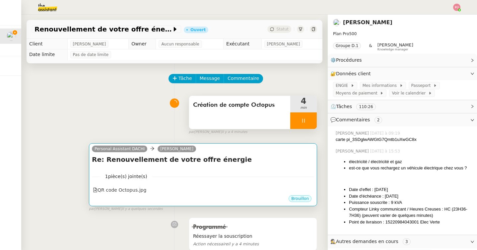
click at [133, 181] on div "1 pièce(s) jointe(s) QR code Octopus.jpg" at bounding box center [203, 180] width 222 height 27
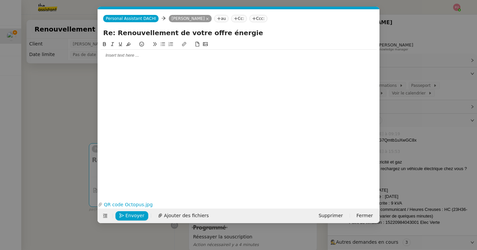
scroll to position [0, 14]
click at [125, 57] on div at bounding box center [238, 55] width 276 height 6
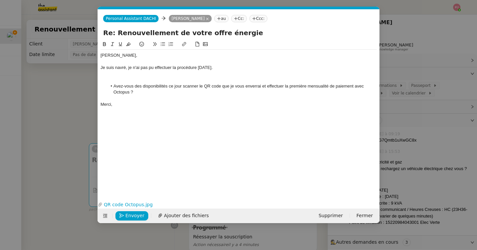
scroll to position [0, 0]
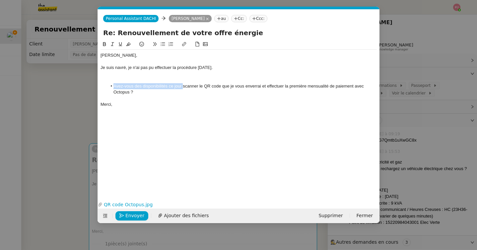
drag, startPoint x: 183, startPoint y: 86, endPoint x: 113, endPoint y: 86, distance: 69.3
click at [113, 86] on li "Avez-vous des disponibilités ce jour scanner le QR code que je vous enverrai et…" at bounding box center [242, 89] width 270 height 12
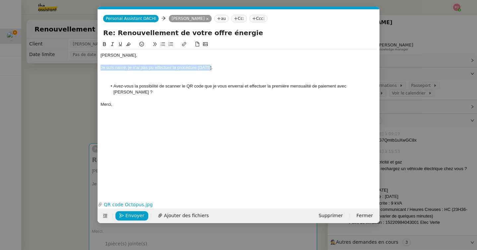
drag, startPoint x: 215, startPoint y: 68, endPoint x: 88, endPoint y: 68, distance: 127.0
click at [88, 68] on nz-modal-container "Service TA - VOYAGE - PROPOSITION GLOBALE A utiliser dans le cadre de propositi…" at bounding box center [238, 125] width 477 height 250
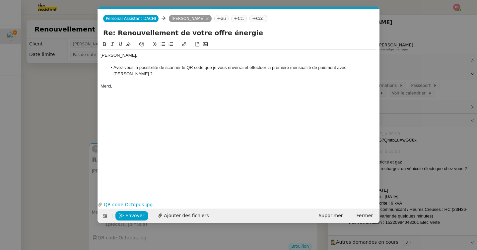
click at [205, 67] on li "Avez-vous la possibilité de scanner le QR code que je vous enverrai et effectue…" at bounding box center [242, 71] width 270 height 12
drag, startPoint x: 278, startPoint y: 68, endPoint x: 233, endPoint y: 69, distance: 44.4
click at [233, 69] on li "Avez-vous la possibilité de scanner le QR code en pièce jointe que je vous enve…" at bounding box center [242, 71] width 270 height 12
click at [261, 68] on li "Avez-vous la possibilité de scanner le QR code en pièce jointe pour effectuer l…" at bounding box center [242, 71] width 270 height 12
drag, startPoint x: 360, startPoint y: 68, endPoint x: 336, endPoint y: 68, distance: 24.2
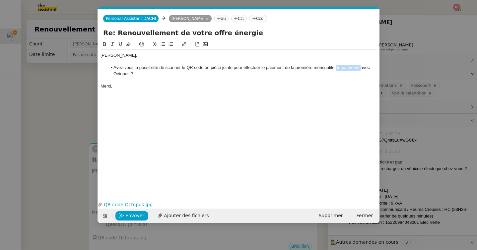
click at [336, 68] on li "Avez-vous la possibilité de scanner le QR code en pièce jointe pour effectuer l…" at bounding box center [242, 71] width 270 height 12
click at [138, 214] on span "Envoyer" at bounding box center [134, 216] width 19 height 8
click at [138, 214] on span "Confirmer l'envoi" at bounding box center [145, 216] width 40 height 8
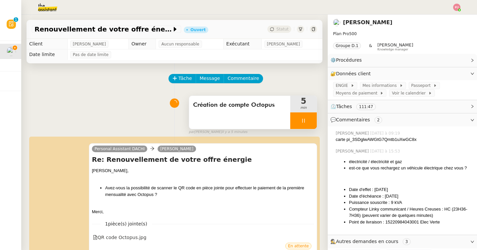
click at [313, 123] on div at bounding box center [303, 120] width 27 height 17
click at [313, 123] on button at bounding box center [309, 120] width 13 height 17
click at [283, 30] on span "Statut" at bounding box center [282, 29] width 12 height 5
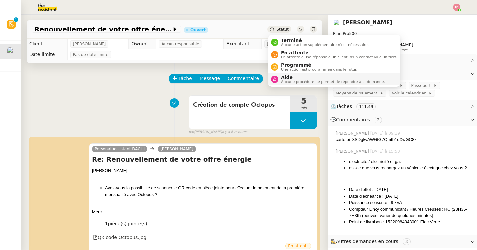
click at [278, 80] on div "Aide Aucune procédure ne permet de répondre à la demande." at bounding box center [331, 79] width 107 height 9
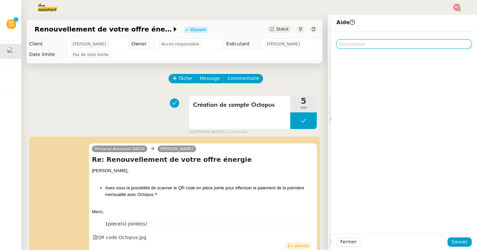
click at [355, 46] on textarea at bounding box center [403, 43] width 135 height 9
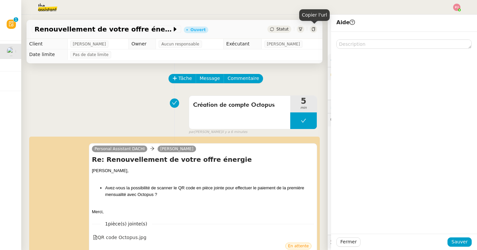
click at [315, 30] on icon at bounding box center [313, 29] width 4 height 4
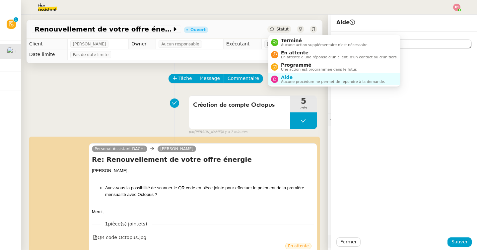
click at [281, 31] on span "Statut" at bounding box center [282, 29] width 12 height 5
click at [288, 83] on span "Aucune procédure ne permet de répondre à la demande." at bounding box center [333, 82] width 104 height 4
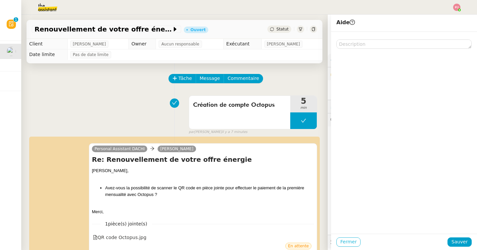
click at [349, 242] on span "Fermer" at bounding box center [348, 242] width 16 height 8
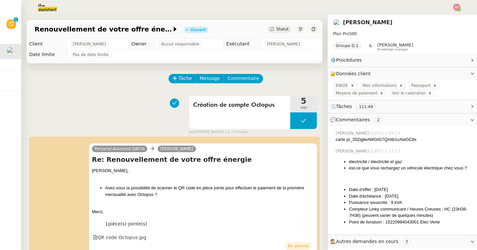
click at [44, 8] on img at bounding box center [42, 7] width 51 height 15
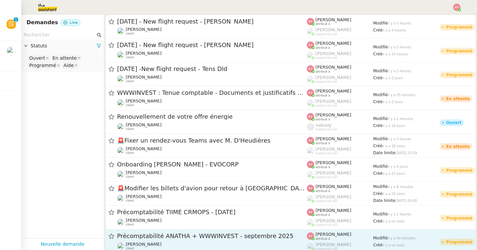
click at [176, 241] on div "Précomptabilité ANATHA + WWWINVEST - septembre 2025 Paul WEIBEL client" at bounding box center [212, 241] width 190 height 18
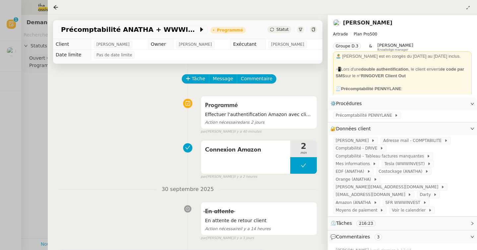
click at [286, 29] on span "Statut" at bounding box center [282, 29] width 12 height 5
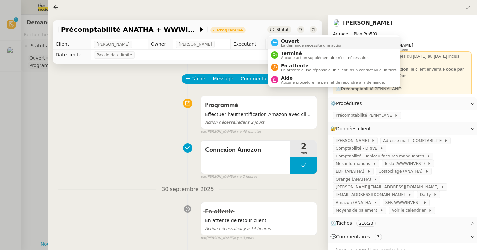
click at [292, 43] on span "Ouvert" at bounding box center [312, 40] width 62 height 5
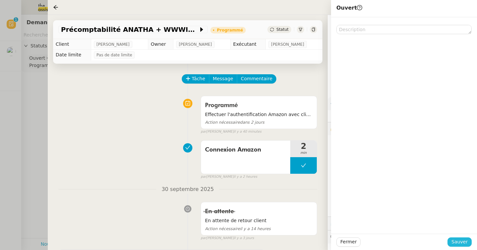
click at [456, 242] on span "Sauver" at bounding box center [459, 242] width 16 height 8
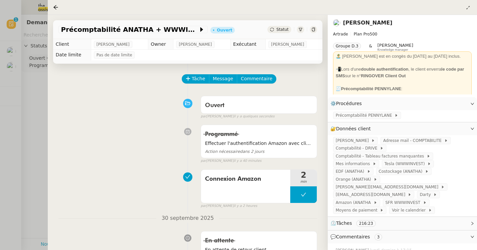
click at [36, 91] on div at bounding box center [238, 125] width 477 height 250
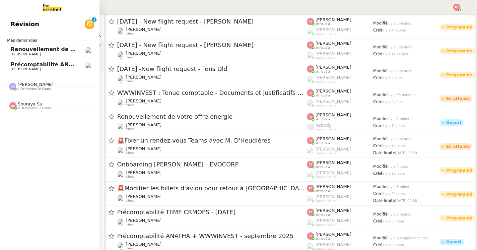
click at [14, 70] on span "[PERSON_NAME]" at bounding box center [26, 69] width 30 height 4
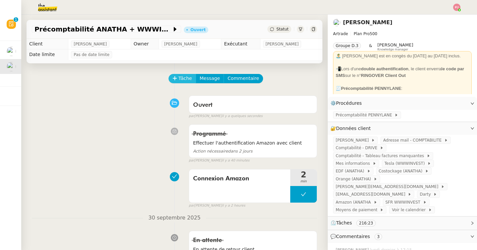
click at [189, 77] on span "Tâche" at bounding box center [185, 79] width 14 height 8
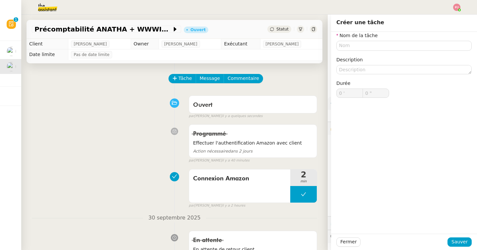
click at [359, 51] on div "Nom de la tâche Description Durée 0 ' 0 "" at bounding box center [403, 70] width 135 height 77
click at [359, 47] on input "text" at bounding box center [403, 46] width 135 height 10
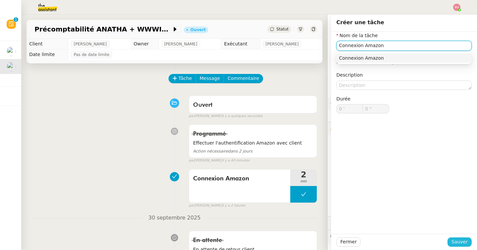
type input "Connexion Amazon"
click at [456, 244] on span "Sauver" at bounding box center [459, 242] width 16 height 8
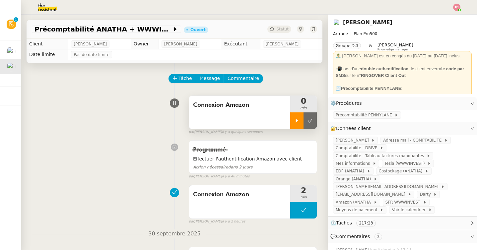
click at [299, 123] on div at bounding box center [296, 120] width 13 height 17
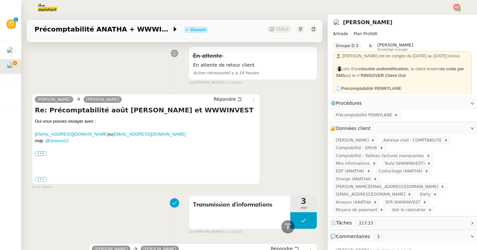
scroll to position [203, 0]
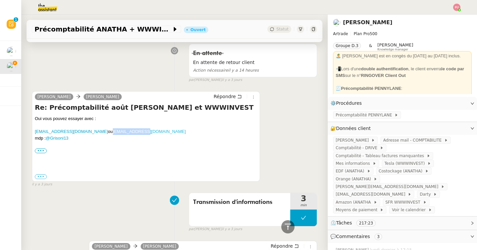
drag, startPoint x: 124, startPoint y: 132, endPoint x: 92, endPoint y: 132, distance: 32.5
click at [92, 132] on div "paulweibel31@gmail.com ou pw@artrade.app" at bounding box center [146, 131] width 222 height 7
copy link "pw@artrade.app"
drag, startPoint x: 69, startPoint y: 140, endPoint x: 78, endPoint y: 141, distance: 9.1
click at [78, 141] on div "Oui vous pouvez essayer avec : paulweibel31@gmail.com ou pw@artrade.app mdp : @…" at bounding box center [146, 137] width 222 height 45
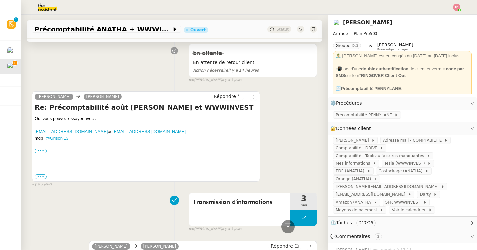
drag, startPoint x: 78, startPoint y: 141, endPoint x: 75, endPoint y: 140, distance: 4.0
click at [62, 150] on div "••• Paul Weibel - CEO +33 7 82 09 68 61 https://X.com/PW_artrade www.artrade.app" at bounding box center [146, 151] width 222 height 7
drag, startPoint x: 75, startPoint y: 140, endPoint x: 46, endPoint y: 139, distance: 28.5
click at [46, 139] on div "mdp : @Grisoni13" at bounding box center [146, 138] width 222 height 7
copy link "@Grisoni13"
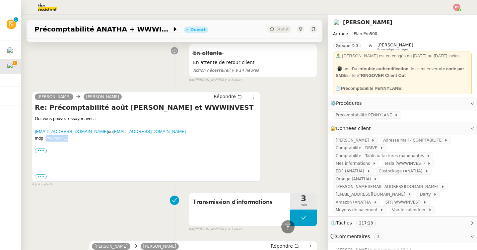
scroll to position [0, 0]
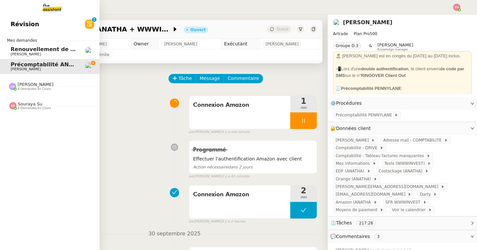
click at [17, 55] on span "[PERSON_NAME]" at bounding box center [26, 54] width 30 height 4
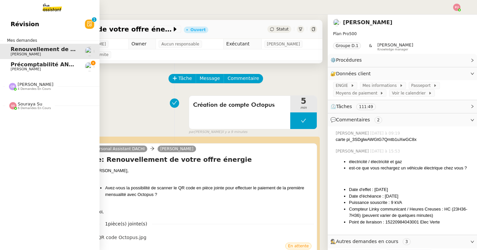
click at [38, 65] on span "Précomptabilité ANATHA + WWWINVEST - septembre 2025" at bounding box center [99, 64] width 176 height 6
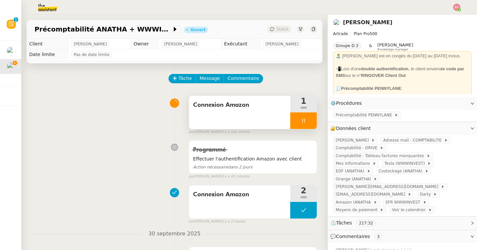
click at [306, 118] on div at bounding box center [303, 120] width 27 height 17
click at [308, 119] on icon at bounding box center [309, 120] width 5 height 5
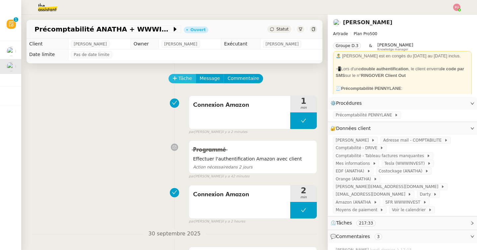
click at [185, 77] on span "Tâche" at bounding box center [185, 79] width 14 height 8
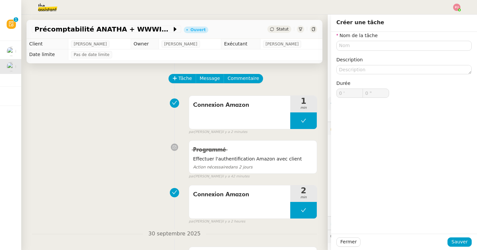
click at [400, 51] on div "Nom de la tâche Description Durée 0 ' 0 "" at bounding box center [403, 70] width 135 height 77
click at [400, 46] on input "text" at bounding box center [403, 46] width 135 height 10
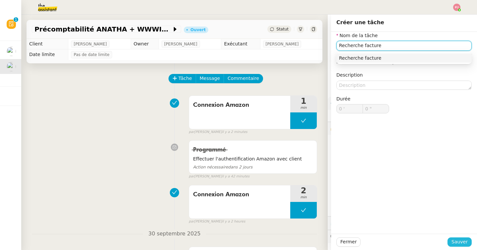
type input "Recherche facture"
click at [465, 240] on span "Sauver" at bounding box center [459, 242] width 16 height 8
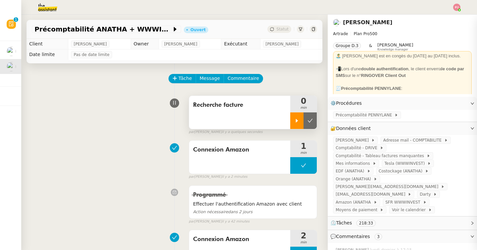
click at [299, 121] on div at bounding box center [296, 120] width 13 height 17
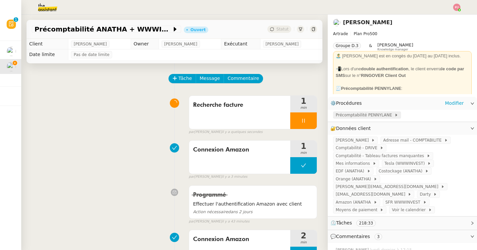
click at [350, 114] on span "Précomptabilité PENNYLANE" at bounding box center [365, 115] width 59 height 7
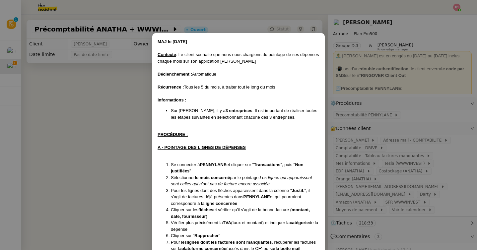
scroll to position [169, 0]
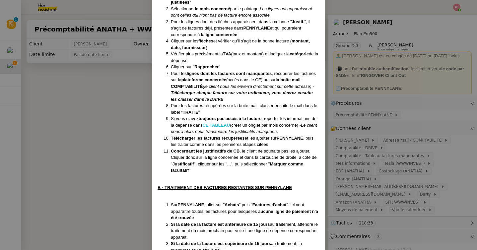
click at [223, 125] on strong "CE TABLEAU" at bounding box center [216, 125] width 28 height 5
click at [349, 139] on nz-modal-container "MAJ le 03/10/2025 Contexte : Le client souhaite que nous nous chargions du poin…" at bounding box center [238, 125] width 477 height 250
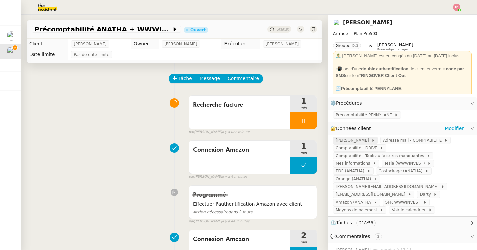
click at [347, 139] on span "PENNYLANE - André" at bounding box center [353, 140] width 35 height 7
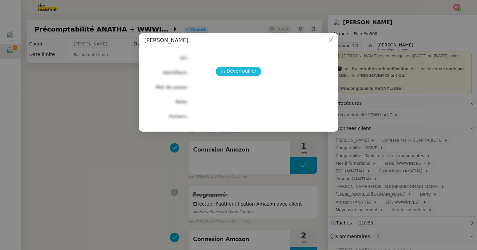
click at [242, 69] on span "Déverrouiller" at bounding box center [242, 71] width 30 height 8
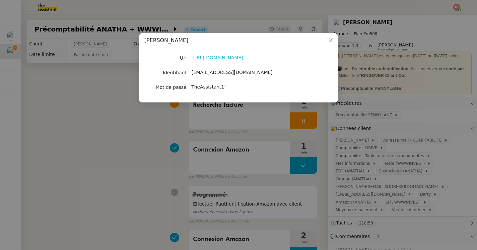
click at [201, 60] on link "https://www.pennylane.com/fr" at bounding box center [217, 57] width 52 height 5
click at [397, 164] on nz-modal-container "PENNYLANE - André Url https://www.pennylane.com/fr Identifiant andregiovanetti0…" at bounding box center [238, 125] width 477 height 250
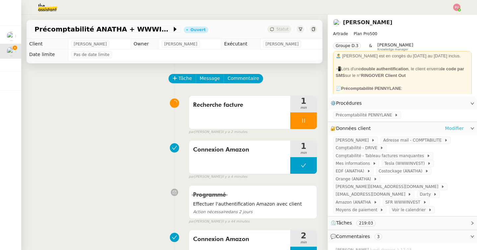
click at [460, 127] on link "Modifier" at bounding box center [454, 129] width 19 height 8
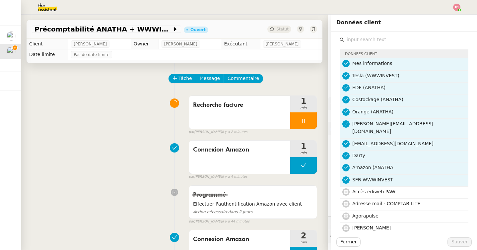
click at [358, 39] on input "text" at bounding box center [406, 39] width 124 height 9
type input "amazon"
click at [369, 189] on span "Amazon AWS Artrade" at bounding box center [377, 191] width 50 height 5
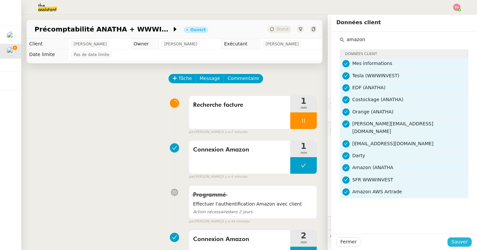
click at [461, 244] on span "Sauver" at bounding box center [459, 242] width 16 height 8
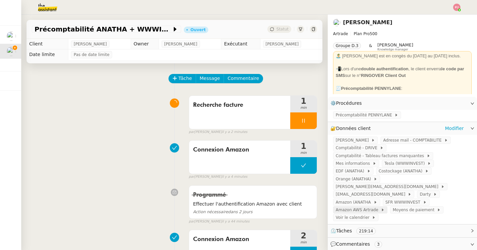
click at [381, 207] on span "Amazon AWS Artrade" at bounding box center [358, 210] width 45 height 7
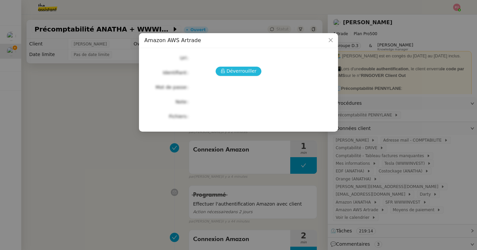
click at [240, 71] on span "Déverrouiller" at bounding box center [242, 71] width 30 height 8
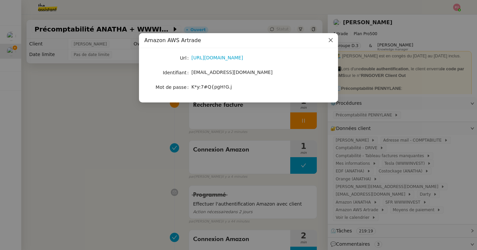
click at [330, 40] on icon "Close" at bounding box center [331, 40] width 4 height 4
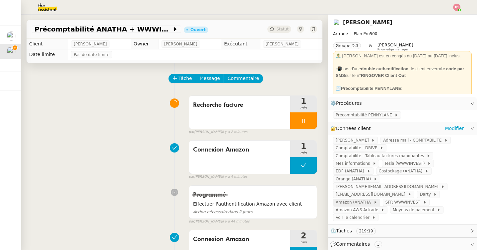
click at [373, 199] on span "Amazon (ANATHA" at bounding box center [355, 202] width 38 height 7
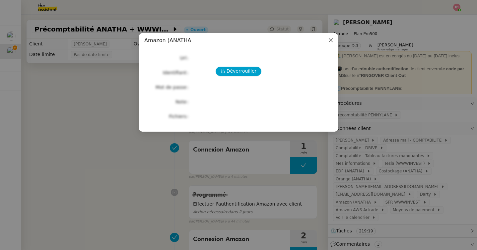
click at [331, 41] on icon "Close" at bounding box center [330, 39] width 5 height 5
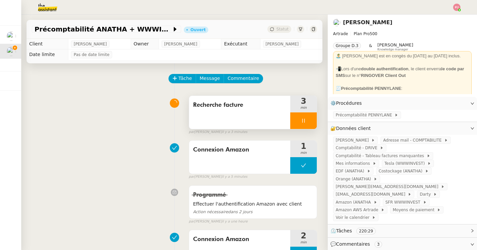
click at [300, 120] on div at bounding box center [303, 120] width 27 height 17
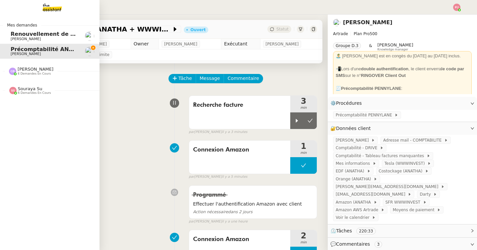
click at [14, 38] on span "[PERSON_NAME]" at bounding box center [26, 39] width 30 height 4
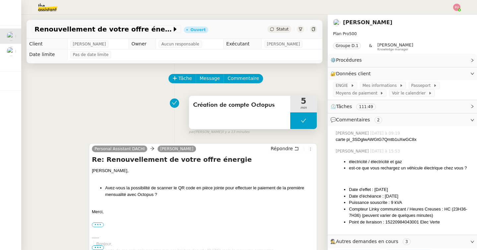
click at [306, 126] on button at bounding box center [303, 120] width 27 height 17
click at [295, 121] on icon at bounding box center [296, 120] width 5 height 5
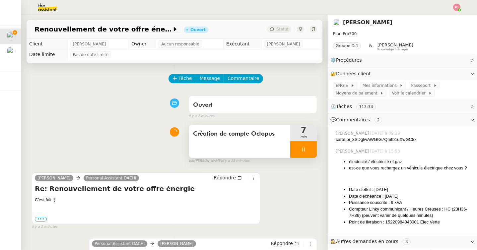
click at [304, 153] on div at bounding box center [303, 149] width 27 height 17
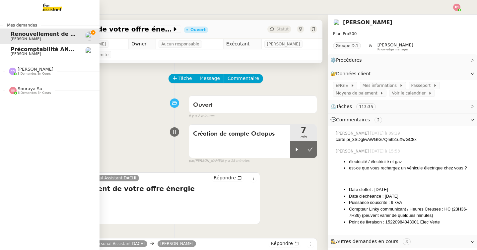
click at [12, 50] on span "Précomptabilité ANATHA + WWWINVEST - septembre 2025" at bounding box center [99, 49] width 176 height 6
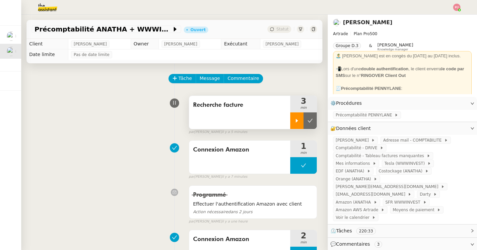
click at [293, 121] on div at bounding box center [296, 120] width 13 height 17
click at [420, 191] on span "Darty" at bounding box center [427, 194] width 14 height 7
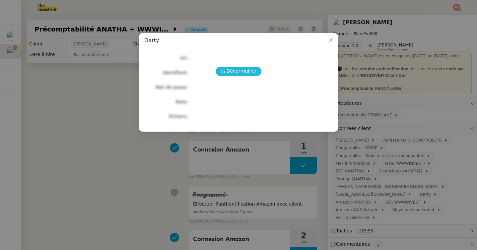
click at [249, 71] on span "Déverrouiller" at bounding box center [242, 71] width 30 height 8
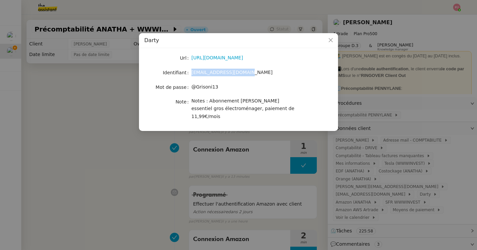
drag, startPoint x: 253, startPoint y: 75, endPoint x: 191, endPoint y: 75, distance: 61.7
click at [191, 75] on nz-form-item "Identifiant paulweibel31@gmail.com" at bounding box center [238, 72] width 188 height 9
copy nz-form-item "paulweibel31@gmail.com"
drag, startPoint x: 219, startPoint y: 89, endPoint x: 189, endPoint y: 89, distance: 29.5
click at [189, 89] on nz-form-item "Mot de passe @Grisoni13" at bounding box center [238, 87] width 188 height 9
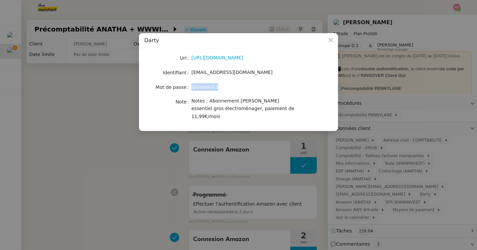
copy nz-form-item "@Grisoni13"
click at [332, 41] on icon "Close" at bounding box center [330, 39] width 5 height 5
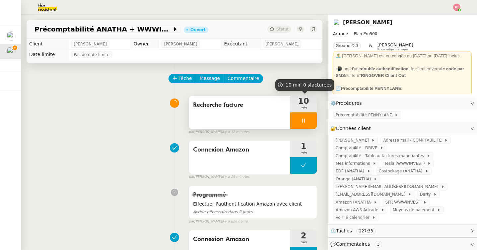
click at [245, 106] on span "Recherche facture" at bounding box center [239, 105] width 93 height 10
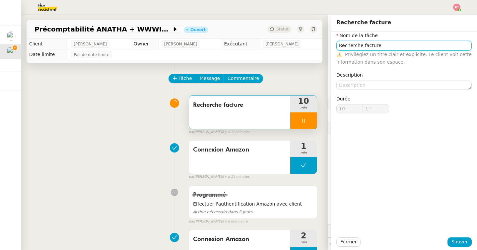
click at [392, 46] on input "Recherche facture" at bounding box center [403, 46] width 135 height 10
type input "Recherche facture"
type input "2 ""
type input "Recherche facture et ajout"
type input "3 ""
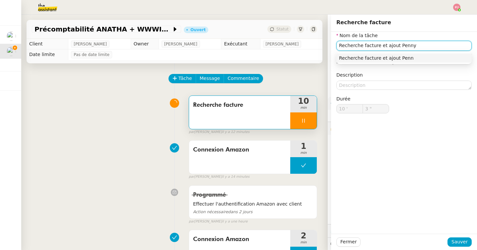
type input "Recherche facture et ajout Pennyl"
type input "4 ""
type input "Recherche facture et ajout Pennylane"
type input "5 ""
type input "Recherche facture et ajout Pennylane"
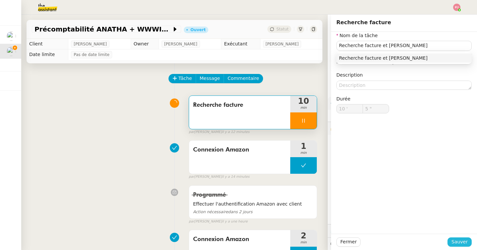
click at [461, 238] on span "Sauver" at bounding box center [459, 242] width 16 height 8
type input "6 ""
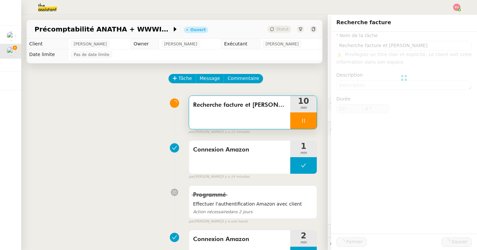
type input "Recherche facture et ajout Pennylane"
type input "10 '"
type input "6 ""
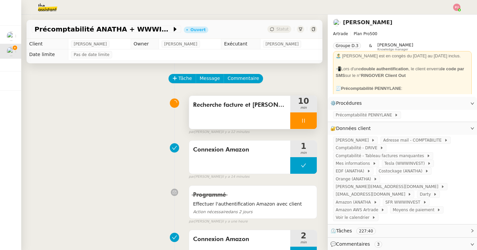
click at [302, 118] on icon at bounding box center [303, 120] width 5 height 5
click at [312, 121] on icon at bounding box center [309, 120] width 5 height 5
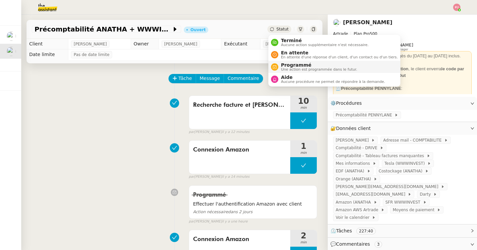
click at [288, 64] on span "Programmé" at bounding box center [319, 64] width 76 height 5
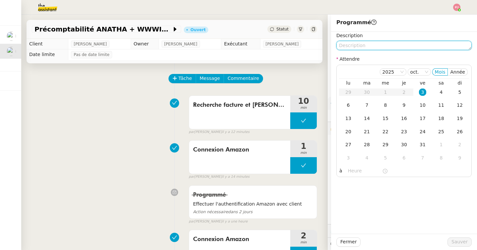
click at [355, 44] on textarea at bounding box center [403, 45] width 135 height 9
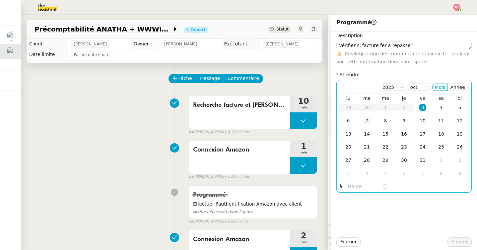
click at [372, 120] on td "7" at bounding box center [367, 120] width 19 height 13
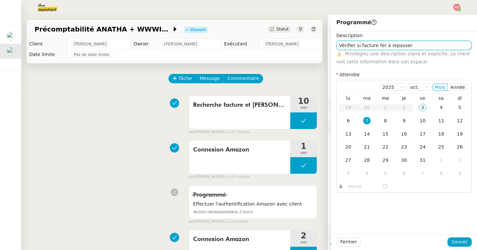
click at [434, 48] on textarea "Vérifier si facture fer à repasser" at bounding box center [403, 45] width 135 height 9
drag, startPoint x: 377, startPoint y: 46, endPoint x: 439, endPoint y: 46, distance: 62.7
click at [439, 46] on textarea "Vérifier si facture fer à repasser" at bounding box center [403, 45] width 135 height 9
type textarea "Vérifier si facture Darty"
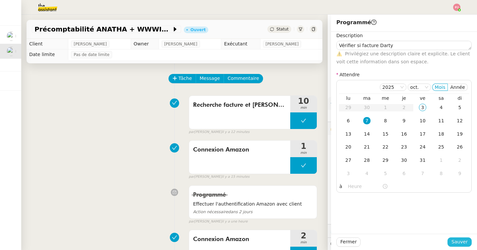
click at [464, 237] on button "Sauver" at bounding box center [459, 241] width 24 height 9
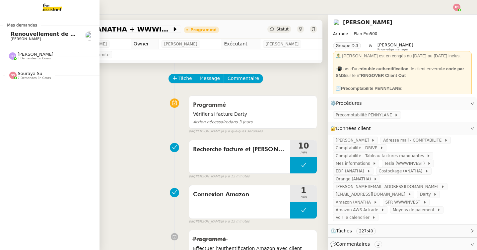
click at [16, 39] on span "[PERSON_NAME]" at bounding box center [26, 39] width 30 height 4
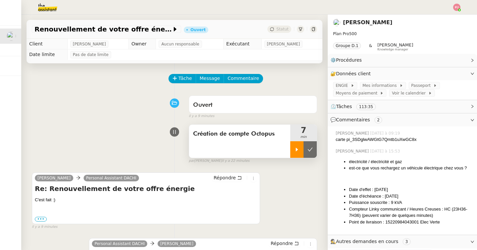
click at [300, 149] on div at bounding box center [296, 149] width 13 height 17
click at [177, 77] on button "Tâche" at bounding box center [182, 78] width 28 height 9
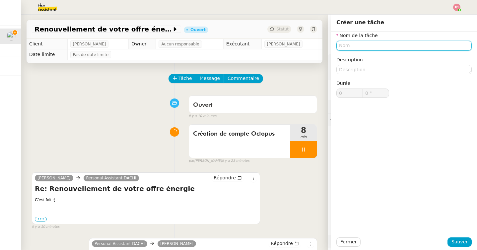
click at [374, 46] on input "text" at bounding box center [403, 46] width 135 height 10
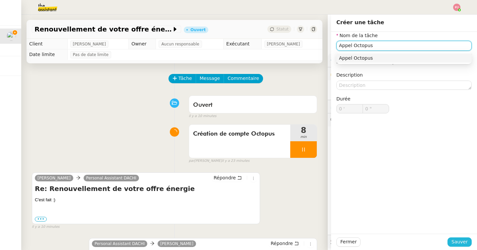
type input "Appel Octopus"
click at [464, 240] on span "Sauver" at bounding box center [459, 242] width 16 height 8
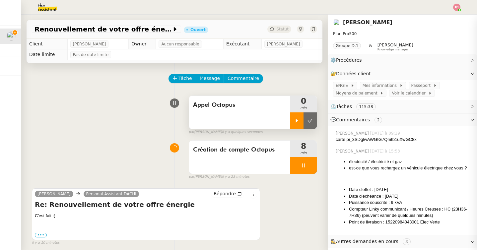
click at [294, 122] on div at bounding box center [296, 120] width 13 height 17
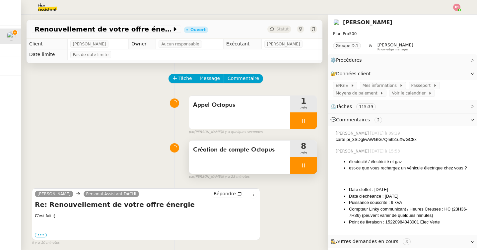
click at [304, 163] on icon at bounding box center [303, 165] width 5 height 5
click at [316, 163] on button at bounding box center [309, 165] width 13 height 17
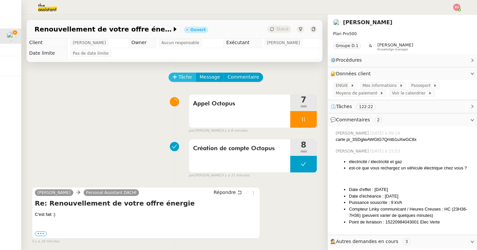
click at [186, 77] on span "Tâche" at bounding box center [185, 77] width 14 height 8
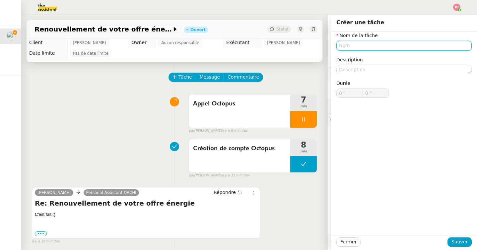
click at [352, 42] on input "text" at bounding box center [403, 46] width 135 height 10
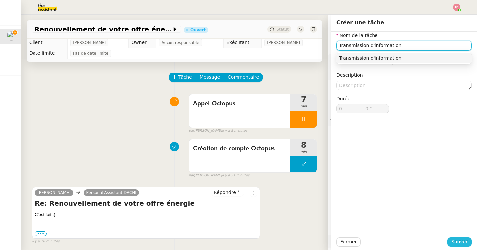
type input "Transmission d'information"
click at [457, 242] on span "Sauver" at bounding box center [459, 242] width 16 height 8
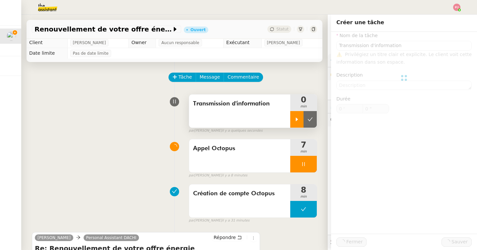
click at [293, 125] on div at bounding box center [296, 119] width 13 height 17
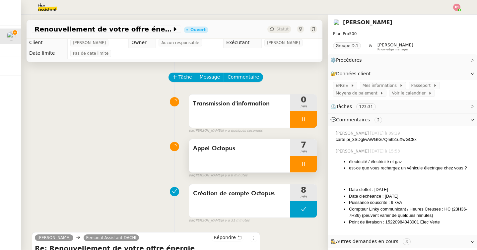
click at [295, 166] on div at bounding box center [303, 164] width 27 height 17
click at [310, 168] on button at bounding box center [309, 164] width 13 height 17
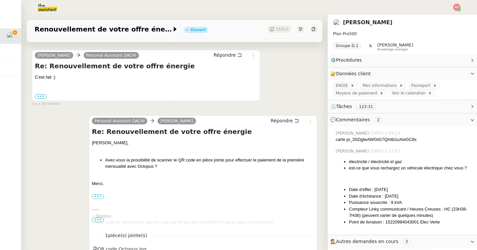
scroll to position [185, 0]
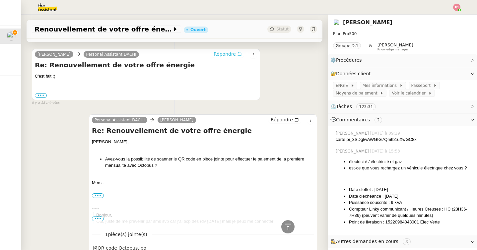
click at [231, 57] on span "Répondre" at bounding box center [225, 54] width 22 height 7
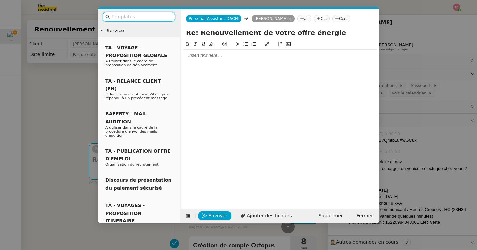
scroll to position [235, 0]
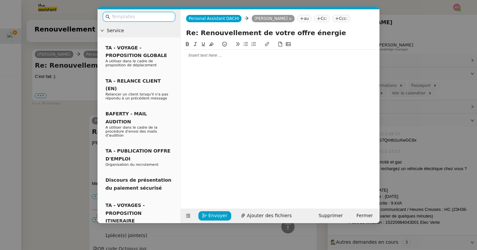
click at [222, 56] on div at bounding box center [279, 55] width 193 height 6
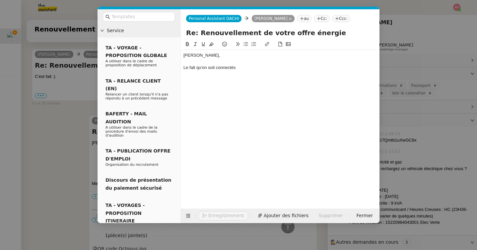
scroll to position [255, 0]
drag, startPoint x: 201, startPoint y: 67, endPoint x: 284, endPoint y: 69, distance: 82.6
click at [284, 69] on div "Le fait qu'on soit connectés" at bounding box center [279, 68] width 193 height 6
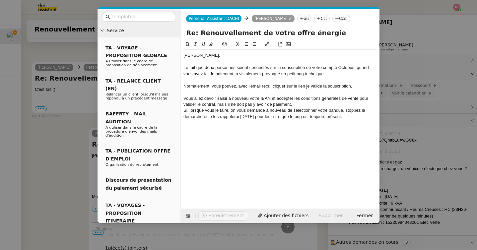
scroll to position [319, 0]
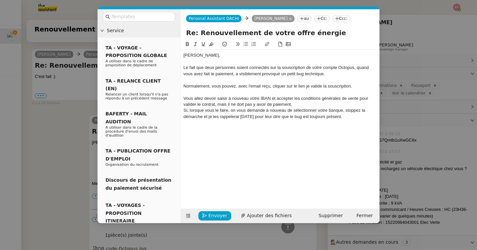
click at [264, 70] on div "Le fait que deux personnes soient connectés sur la souscription de votre compte…" at bounding box center [279, 71] width 193 height 12
click at [0, 0] on lt-span "connecté e s" at bounding box center [0, 0] width 0 height 0
click at [278, 69] on div "Le fait que deux personnes soient connectées sur la souscription de votre compt…" at bounding box center [279, 71] width 193 height 12
drag, startPoint x: 373, startPoint y: 68, endPoint x: 361, endPoint y: 68, distance: 11.9
click at [361, 68] on div "Le fait que deux personnes soient connectées pour la souscription de votre comp…" at bounding box center [279, 71] width 193 height 12
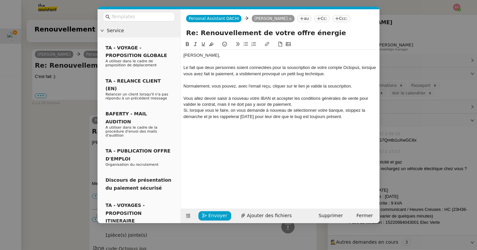
click at [297, 77] on div "Le fait que deux personnes soient connectées pour la souscription de votre comp…" at bounding box center [279, 71] width 193 height 12
drag, startPoint x: 306, startPoint y: 88, endPoint x: 350, endPoint y: 88, distance: 44.1
click at [350, 88] on div "Normalement, vous pouvez, avec l'email reçu, cliquer sur le lien je valide la s…" at bounding box center [279, 86] width 193 height 6
click at [185, 46] on icon at bounding box center [187, 44] width 5 height 5
click at [209, 87] on div "Normalement, vous pouvez, avec l'email reçu, cliquer sur le lien je valide la s…" at bounding box center [279, 86] width 193 height 6
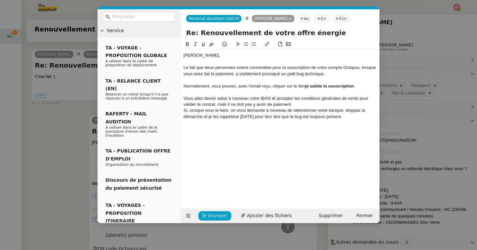
click at [224, 110] on div "Si, lorsque vous le faire, on vous demande à nouveau de sélectionner votre banq…" at bounding box center [279, 113] width 193 height 12
click at [224, 112] on div "Si, lorsque vous le faite, on vous demande à nouveau de sélectionner votre banq…" at bounding box center [279, 113] width 193 height 12
click at [227, 111] on div "Si, lorsque vous le faite, on vous demande à nouveau de sélectionner votre banq…" at bounding box center [279, 113] width 193 height 12
click at [274, 123] on div at bounding box center [279, 123] width 193 height 6
click at [231, 116] on div "Si, lorsque vous le faites, on vous demande à nouveau de sélectionner votre ban…" at bounding box center [279, 113] width 193 height 12
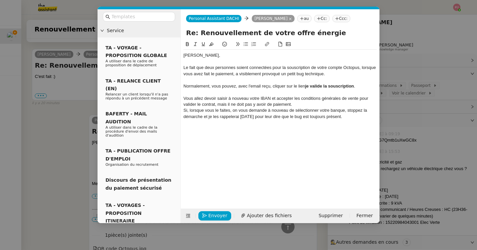
click at [0, 0] on lt-span "rappel l erai" at bounding box center [0, 0] width 0 height 0
click at [339, 116] on div "Si, lorsque vous le faites, on vous demande à nouveau de sélectionner votre ban…" at bounding box center [279, 113] width 193 height 12
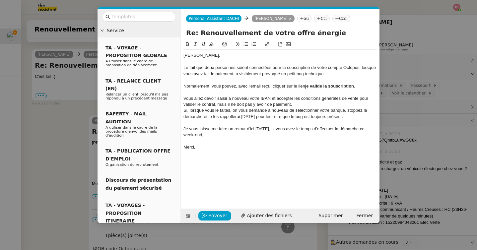
click at [210, 61] on div at bounding box center [279, 62] width 193 height 6
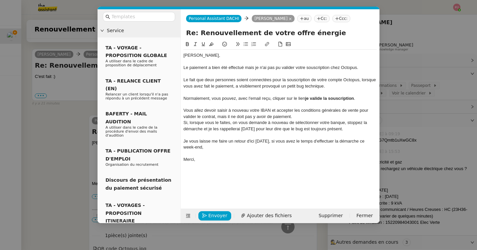
click at [186, 79] on div "Le fait que deux personnes soient connectées pour la souscription de votre comp…" at bounding box center [279, 83] width 193 height 12
click at [255, 72] on div at bounding box center [279, 74] width 193 height 6
drag, startPoint x: 199, startPoint y: 87, endPoint x: 181, endPoint y: 86, distance: 18.2
click at [181, 86] on nz-spin "[PERSON_NAME], Le paiement a bien été effectué mais je n'ai pas pu valider votr…" at bounding box center [280, 120] width 199 height 161
click at [224, 92] on div at bounding box center [279, 92] width 193 height 6
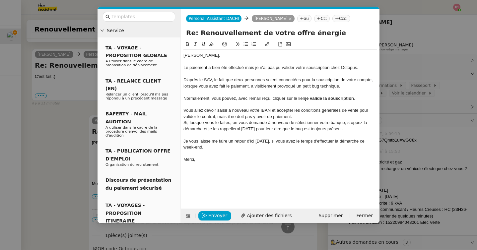
click at [246, 69] on div "Le paiement a bien été effectué mais je n'ai pas pu valider votre souscription …" at bounding box center [279, 68] width 193 height 6
click at [0, 0] on lt-span ", mais" at bounding box center [0, 0] width 0 height 0
click at [258, 125] on div "Si, lorsque vous le faites, on vous demande à nouveau de sélectionner votre ban…" at bounding box center [279, 126] width 193 height 12
click at [185, 98] on div "Normalement, vous pouvez, avec l'email reçu, cliquer sur le lien je valide la s…" at bounding box center [279, 99] width 193 height 6
click at [184, 110] on div "Vous allez devoir saisir à nouveau votre IBAN et accepter les conditions généra…" at bounding box center [279, 113] width 193 height 12
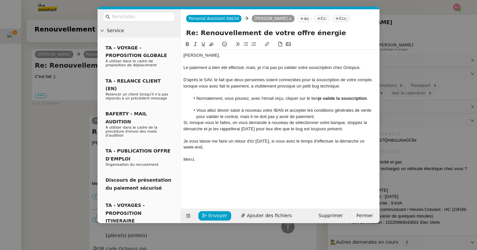
click at [184, 121] on div "Si, lorsque vous le faites, on vous demande à nouveau de sélectionner votre ban…" at bounding box center [279, 126] width 193 height 12
click at [327, 115] on li "Vous allez devoir saisir à nouveau votre IBAN et accepter les conditions généra…" at bounding box center [283, 113] width 187 height 12
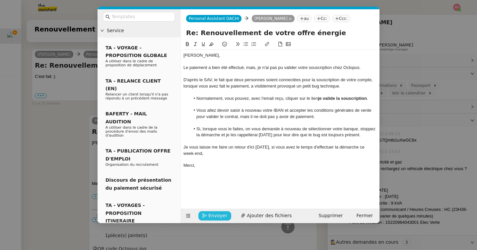
click at [222, 213] on span "Envoyer" at bounding box center [217, 216] width 19 height 8
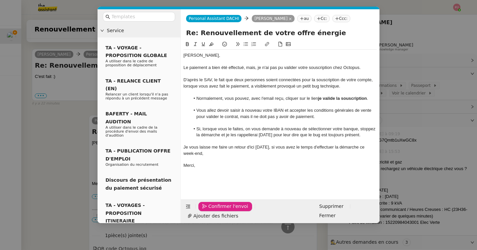
click at [222, 210] on span "Confirmer l'envoi" at bounding box center [228, 207] width 40 height 8
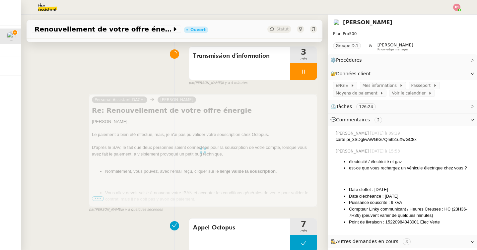
scroll to position [0, 0]
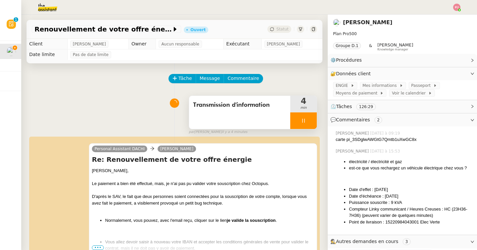
click at [308, 125] on div at bounding box center [303, 120] width 27 height 17
click at [309, 125] on button at bounding box center [309, 120] width 13 height 17
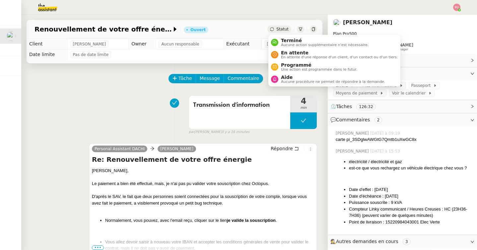
click at [285, 30] on span "Statut" at bounding box center [282, 29] width 12 height 5
click at [291, 52] on span "En attente" at bounding box center [339, 52] width 117 height 5
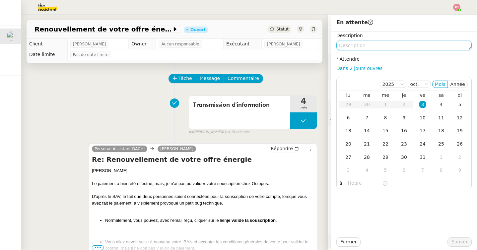
click at [362, 47] on textarea at bounding box center [403, 45] width 135 height 9
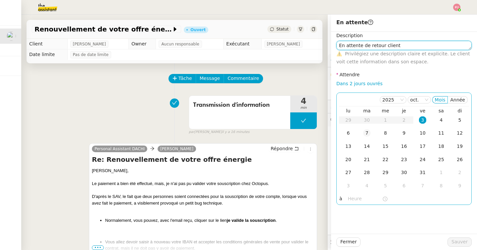
type textarea "En attente de retour client"
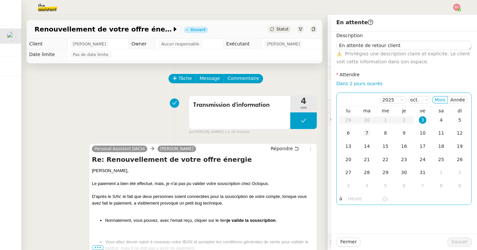
click at [366, 130] on div "7" at bounding box center [366, 132] width 7 height 7
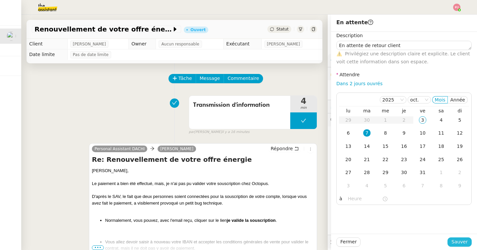
click at [451, 241] on button "Sauver" at bounding box center [459, 241] width 24 height 9
